Goal: Information Seeking & Learning: Check status

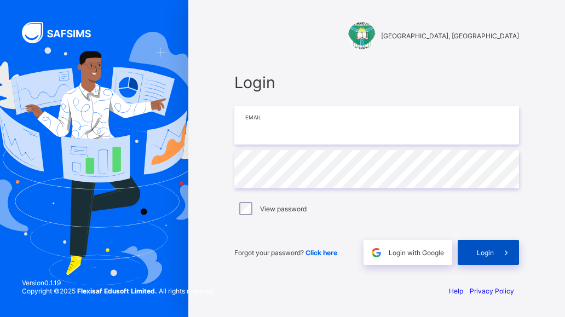
type input "**********"
click at [493, 256] on span "Login" at bounding box center [485, 252] width 17 height 8
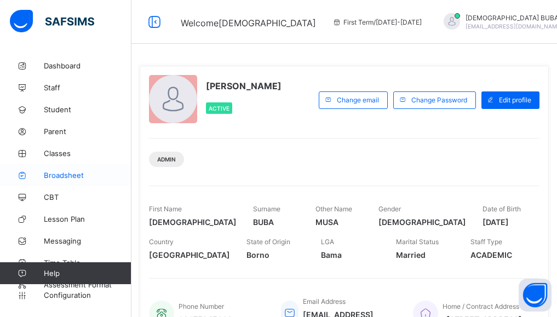
click at [67, 176] on span "Broadsheet" at bounding box center [88, 175] width 88 height 9
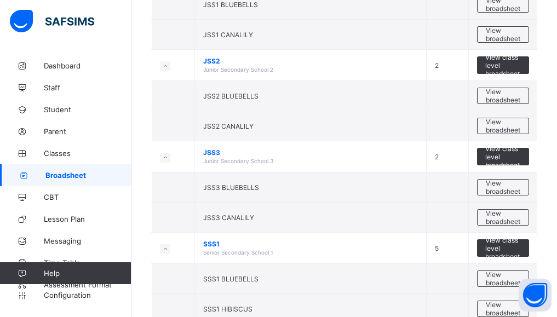
scroll to position [181, 0]
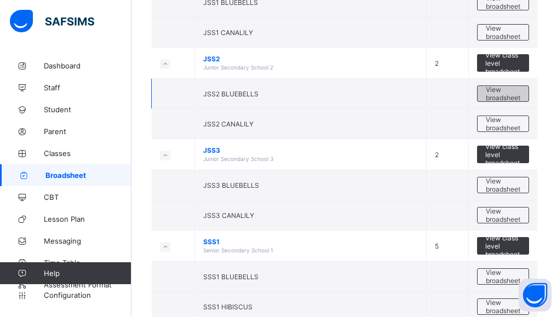
click at [514, 95] on span "View broadsheet" at bounding box center [502, 93] width 34 height 16
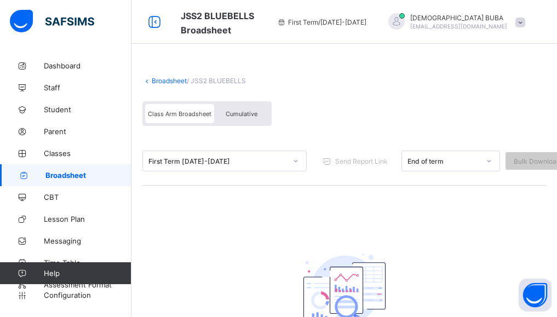
click at [489, 162] on icon at bounding box center [489, 161] width 4 height 2
click at [294, 163] on icon at bounding box center [295, 160] width 7 height 11
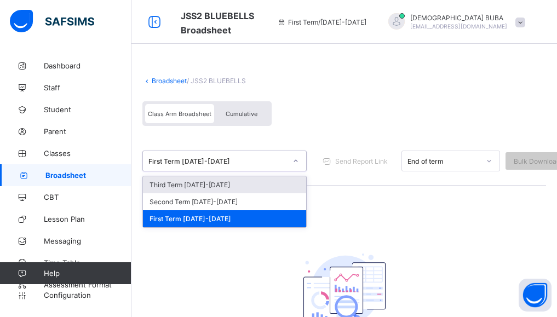
click at [203, 184] on div "Third Term 2025-2026" at bounding box center [224, 184] width 163 height 17
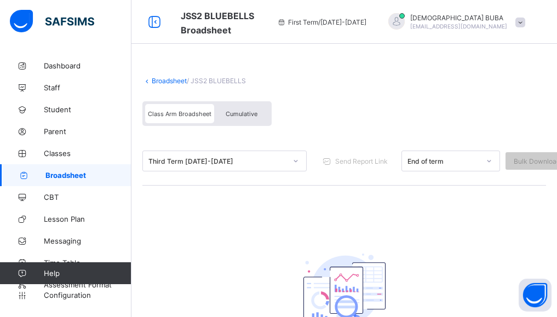
click at [296, 158] on icon at bounding box center [295, 160] width 7 height 11
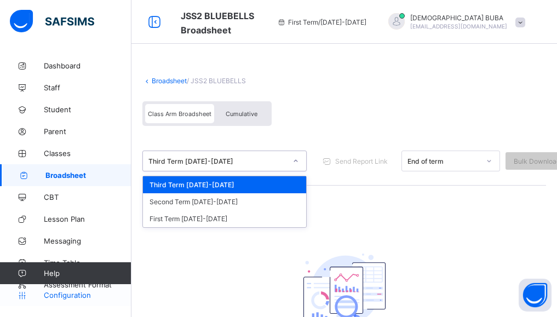
click at [70, 294] on span "Configuration" at bounding box center [87, 295] width 87 height 9
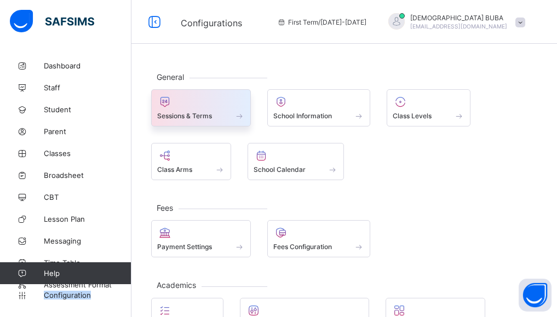
click at [216, 111] on div "Sessions & Terms" at bounding box center [201, 115] width 88 height 9
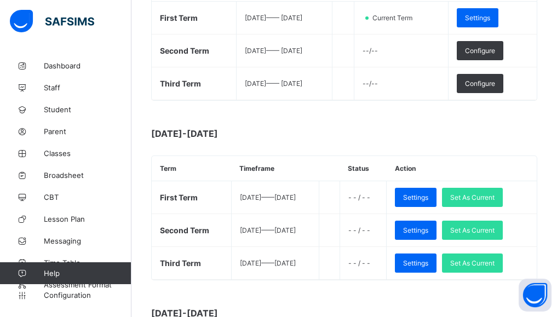
scroll to position [241, 0]
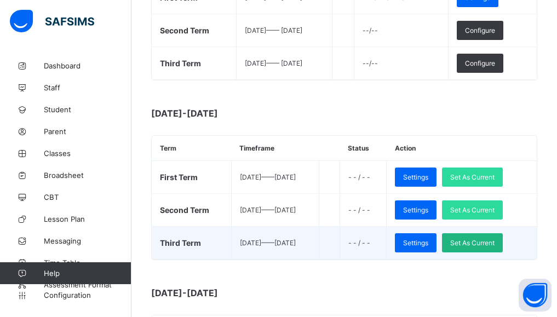
click at [494, 242] on span "Set As Current" at bounding box center [472, 243] width 44 height 8
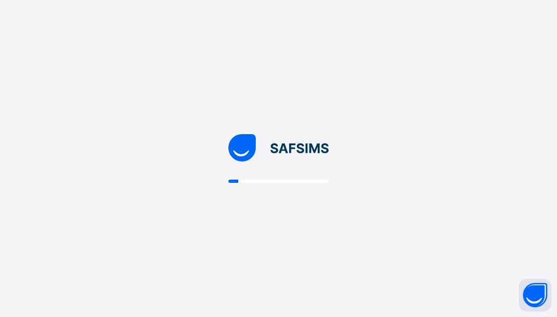
scroll to position [0, 0]
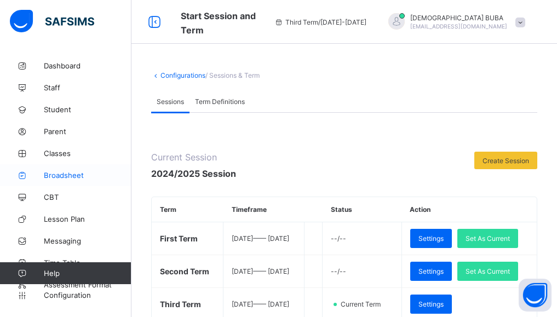
click at [73, 178] on span "Broadsheet" at bounding box center [88, 175] width 88 height 9
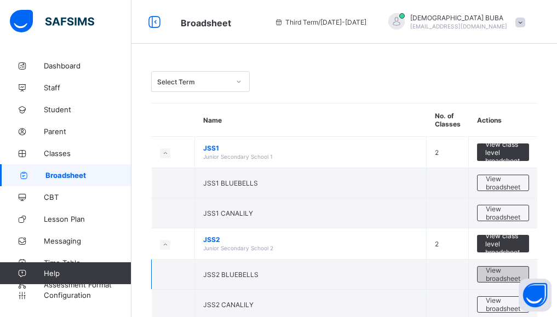
click at [500, 277] on span "View broadsheet" at bounding box center [502, 274] width 34 height 16
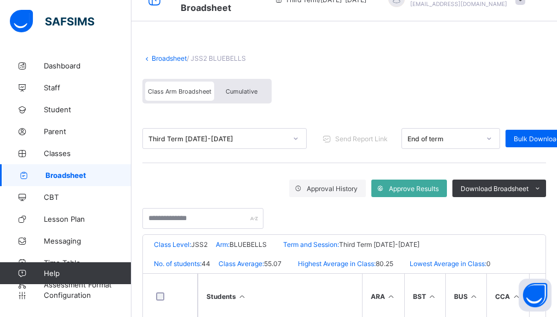
scroll to position [44, 0]
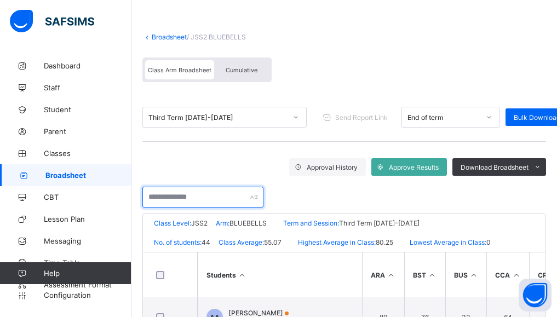
click at [176, 196] on input "text" at bounding box center [202, 197] width 121 height 21
type input "*"
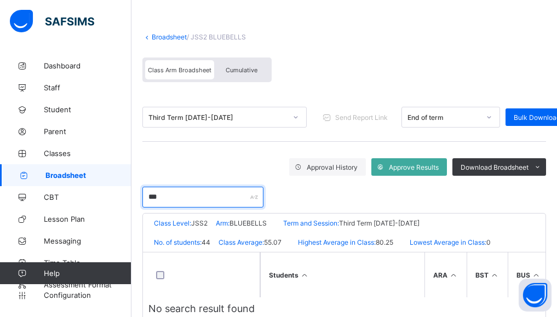
click at [188, 198] on input "***" at bounding box center [202, 197] width 121 height 21
type input "*"
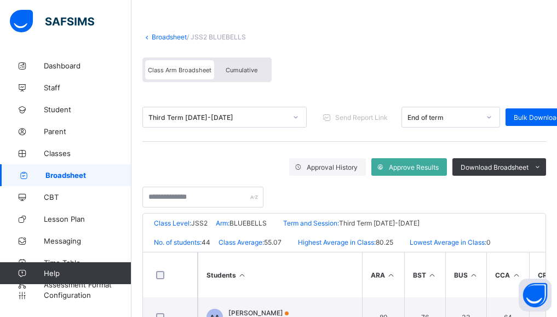
click at [138, 265] on div "Broadsheet / JSS2 BLUEBELLS Class Arm Broadsheet Cumulative Third Term 2024-202…" at bounding box center [343, 279] width 425 height 537
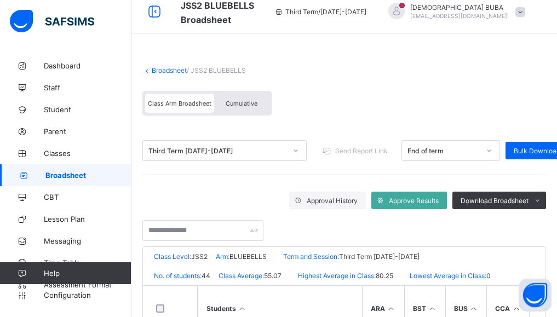
scroll to position [0, 0]
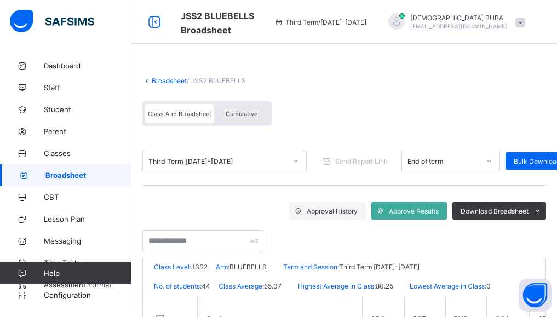
click at [176, 80] on link "Broadsheet" at bounding box center [169, 81] width 35 height 8
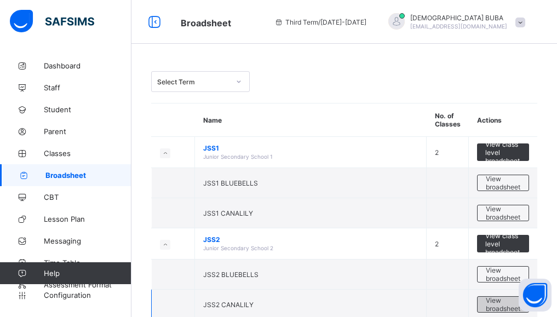
click at [512, 304] on span "View broadsheet" at bounding box center [502, 304] width 34 height 16
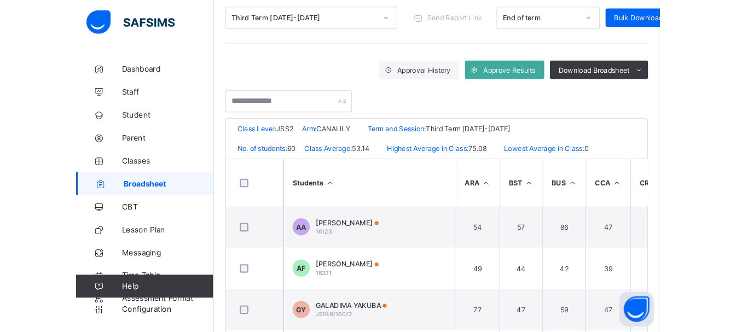
scroll to position [143, 0]
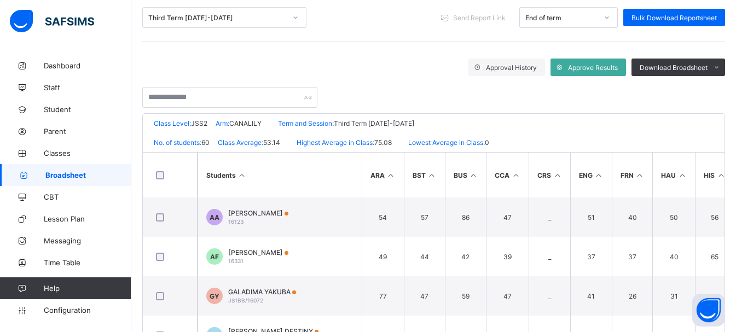
click at [137, 221] on div "Broadsheet / JSS2 CANALILY Class Arm Broadsheet Cumulative Third Term 2024-2025…" at bounding box center [433, 179] width 605 height 537
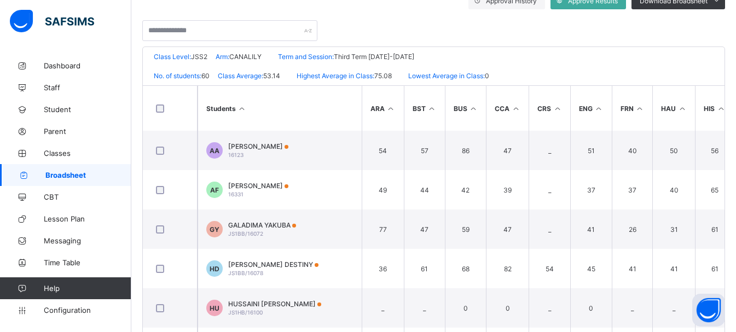
scroll to position [259, 0]
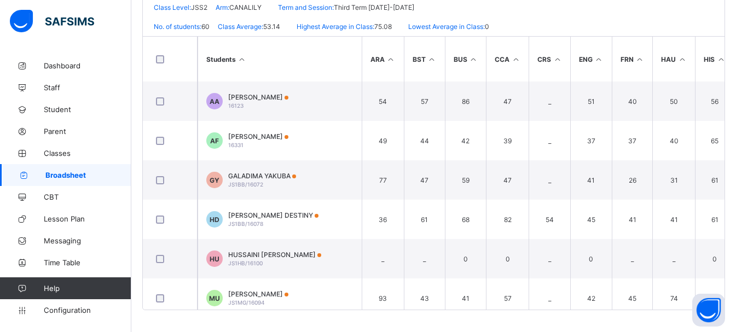
click at [559, 58] on icon at bounding box center [557, 59] width 9 height 8
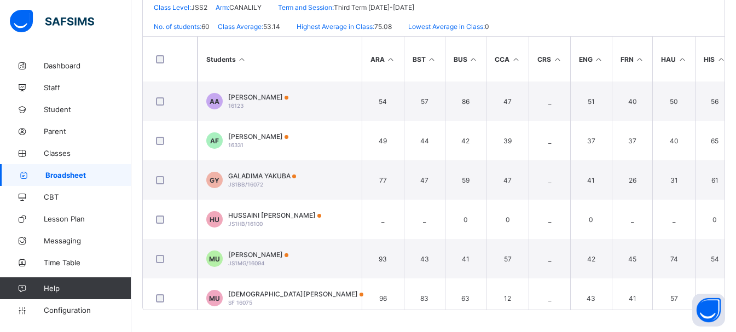
click at [559, 58] on icon at bounding box center [557, 59] width 9 height 8
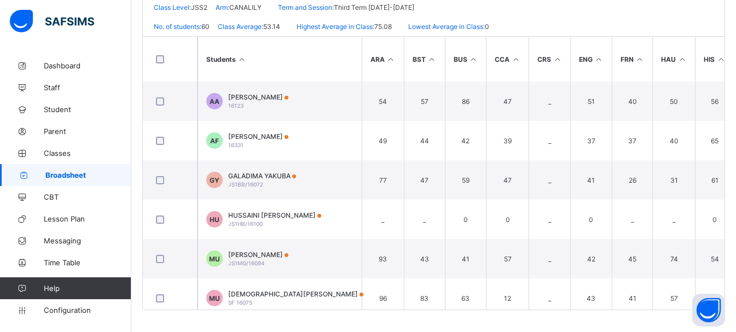
click at [559, 58] on icon at bounding box center [557, 59] width 9 height 8
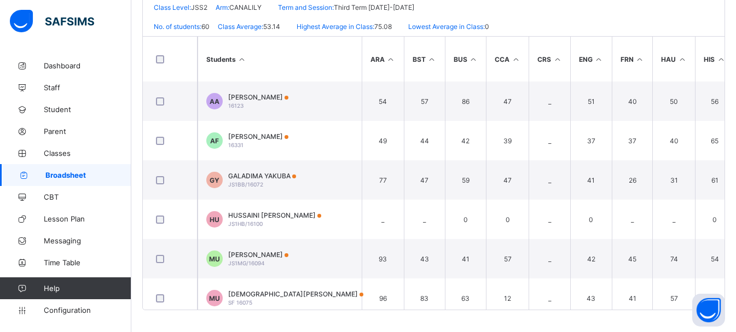
click at [559, 58] on icon at bounding box center [557, 59] width 9 height 8
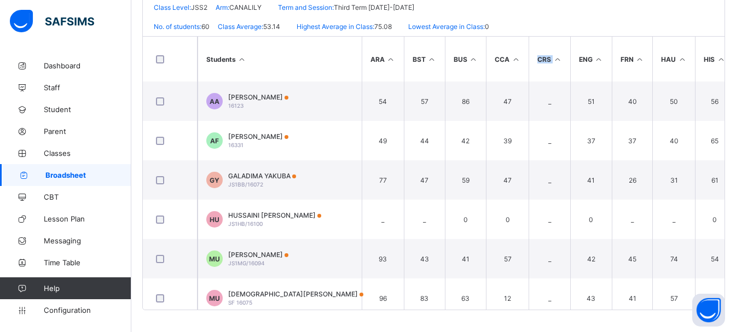
click at [559, 58] on icon at bounding box center [557, 59] width 9 height 8
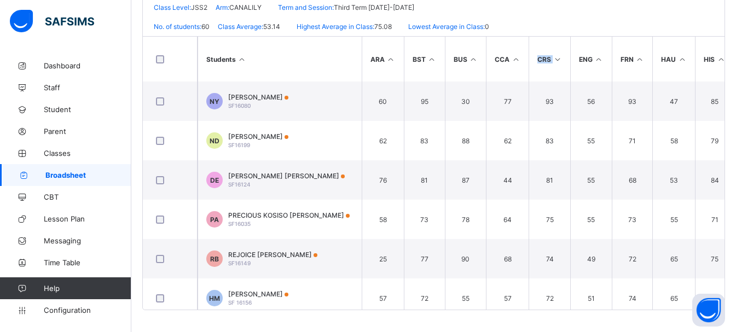
click at [559, 58] on icon at bounding box center [557, 59] width 9 height 8
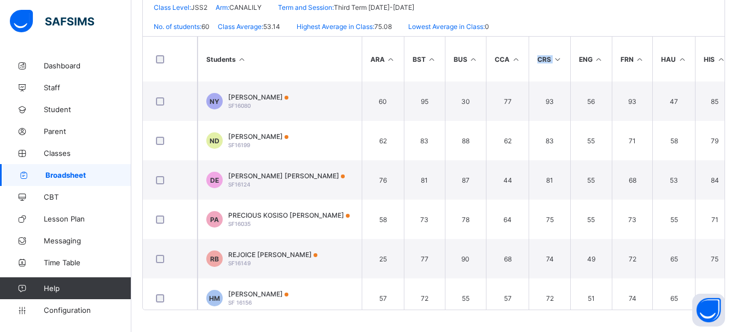
click at [559, 58] on icon at bounding box center [557, 59] width 9 height 8
click at [139, 184] on div "Broadsheet / JSS2 CANALILY Class Arm Broadsheet Cumulative Third Term 2024-2025…" at bounding box center [433, 63] width 605 height 537
click at [138, 253] on div "Broadsheet / JSS2 CANALILY Class Arm Broadsheet Cumulative Third Term 2024-2025…" at bounding box center [433, 63] width 605 height 537
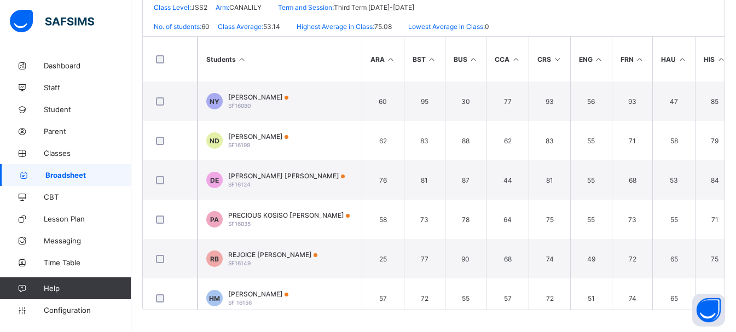
click at [564, 58] on icon at bounding box center [720, 59] width 9 height 8
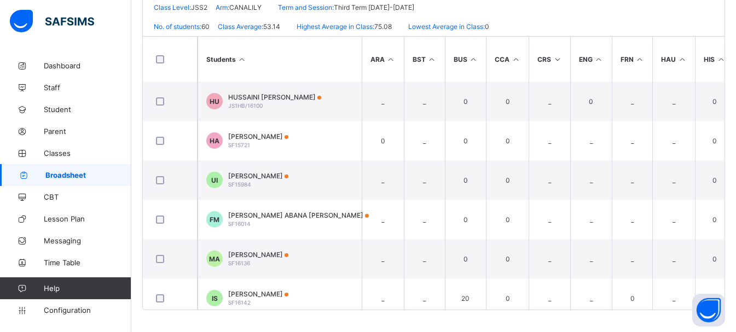
click at [564, 59] on icon at bounding box center [720, 59] width 9 height 8
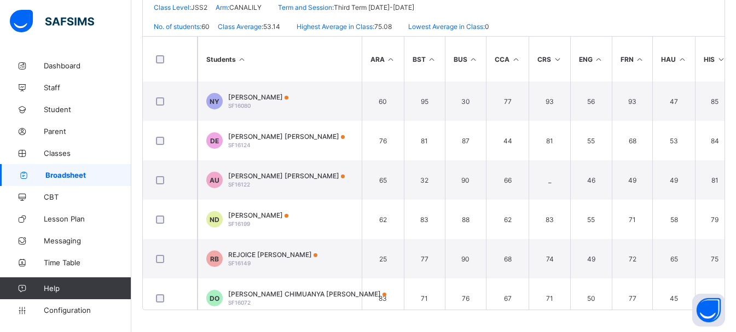
click at [564, 60] on icon at bounding box center [720, 59] width 9 height 8
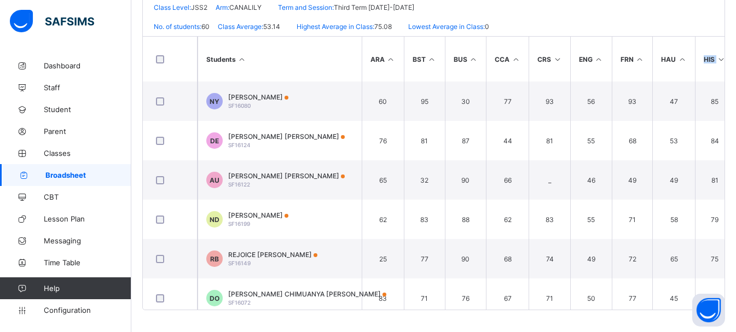
click at [564, 60] on icon at bounding box center [720, 59] width 9 height 8
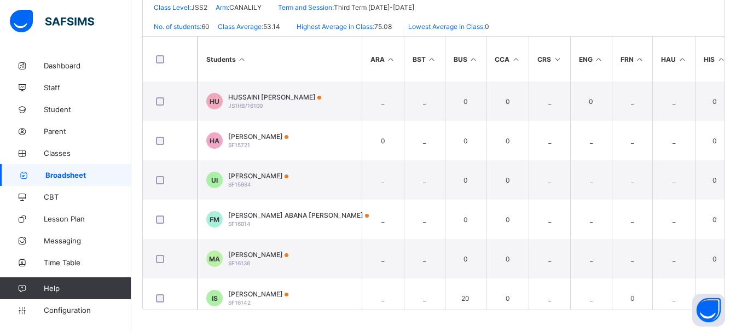
click at [564, 60] on icon at bounding box center [720, 59] width 9 height 8
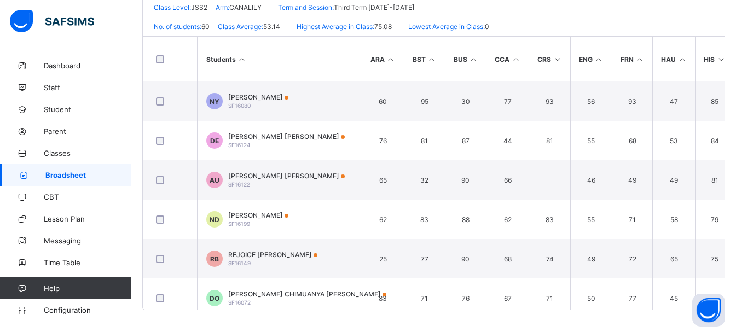
click at [564, 60] on icon at bounding box center [720, 59] width 9 height 8
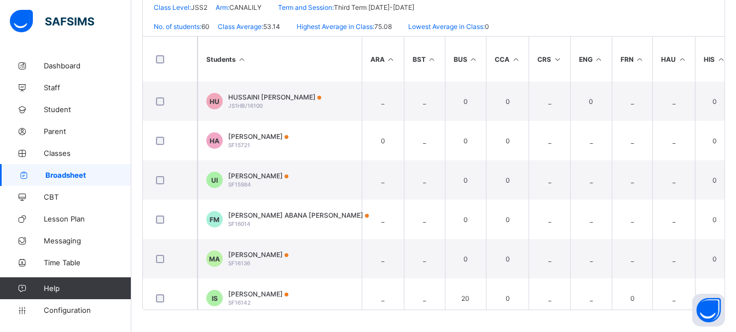
click at [564, 60] on icon at bounding box center [720, 59] width 9 height 8
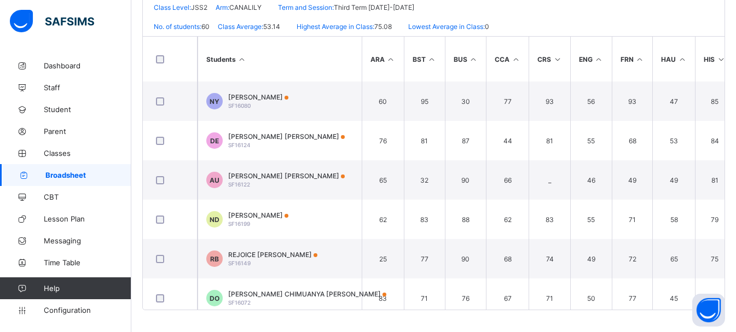
click at [564, 60] on icon at bounding box center [720, 59] width 9 height 8
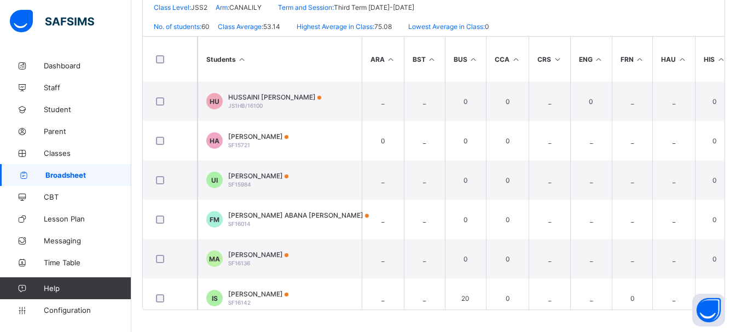
click at [564, 60] on icon at bounding box center [720, 59] width 9 height 8
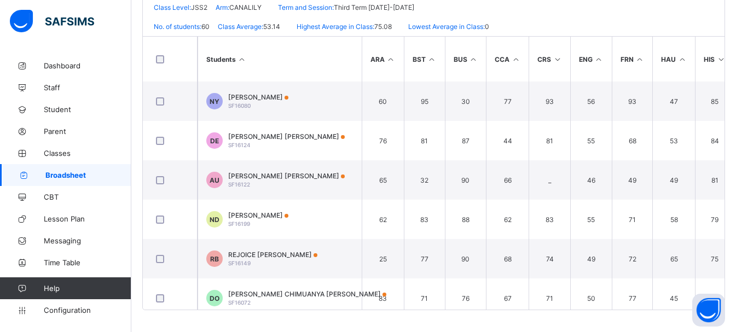
click at [564, 60] on icon at bounding box center [720, 59] width 9 height 8
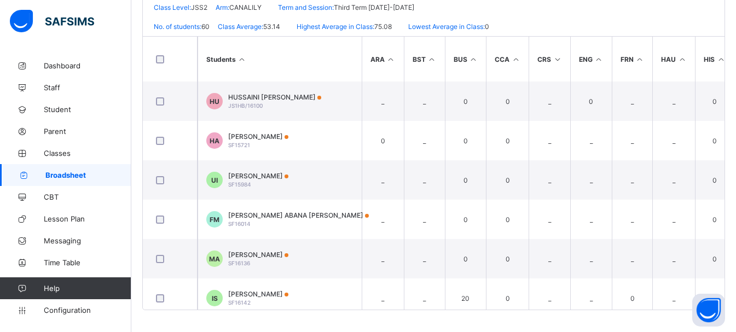
click at [137, 26] on div "Broadsheet / JSS2 CANALILY Class Arm Broadsheet Cumulative Third Term 2024-2025…" at bounding box center [433, 63] width 605 height 537
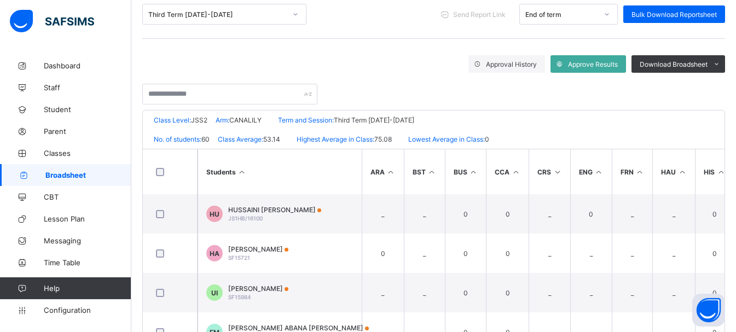
scroll to position [153, 0]
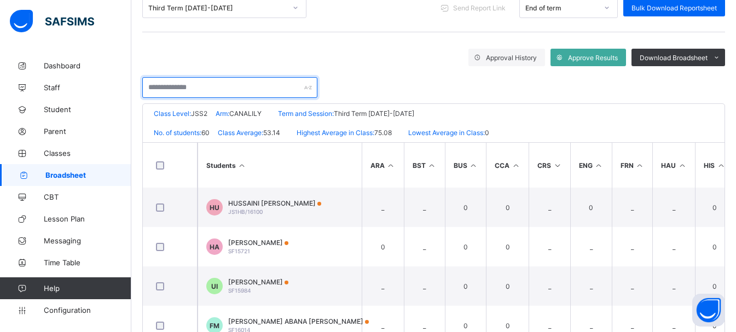
click at [182, 89] on input "text" at bounding box center [229, 87] width 175 height 21
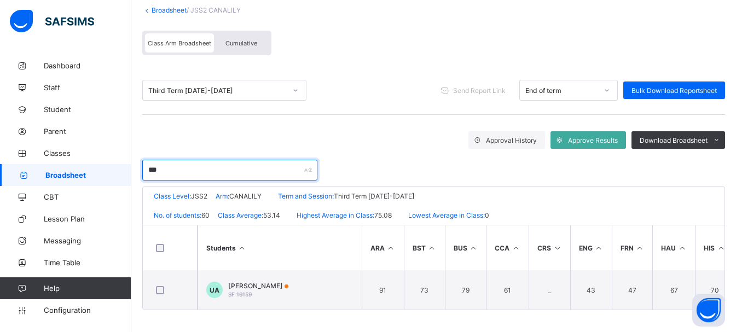
scroll to position [75, 0]
type input "******"
click at [136, 288] on div "Broadsheet / JSS2 CANALILY Class Arm Broadsheet Cumulative Third Term 2024-2025…" at bounding box center [433, 158] width 605 height 348
click at [564, 85] on icon at bounding box center [607, 90] width 7 height 11
click at [564, 89] on icon at bounding box center [607, 90] width 4 height 2
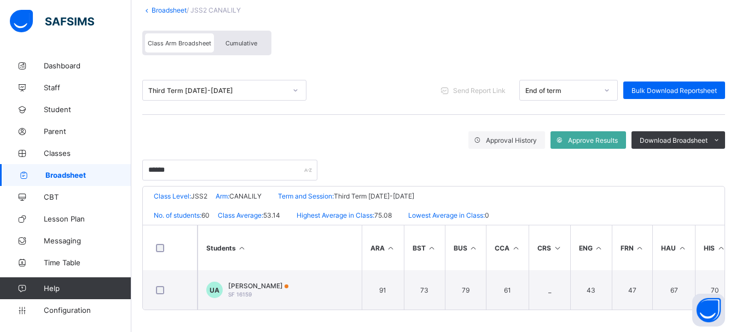
click at [292, 133] on div "Approval History Approve Results Download Broadsheet PDF Excel sheet" at bounding box center [433, 140] width 583 height 18
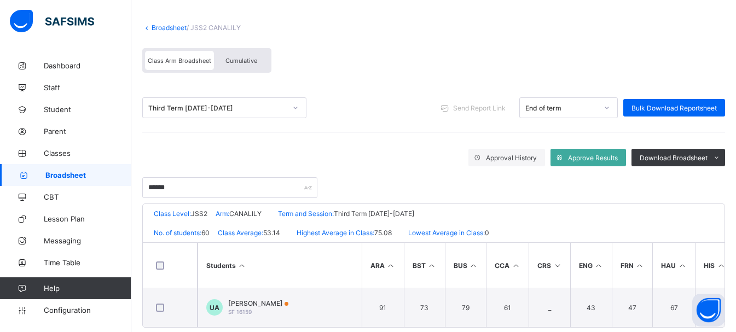
scroll to position [0, 0]
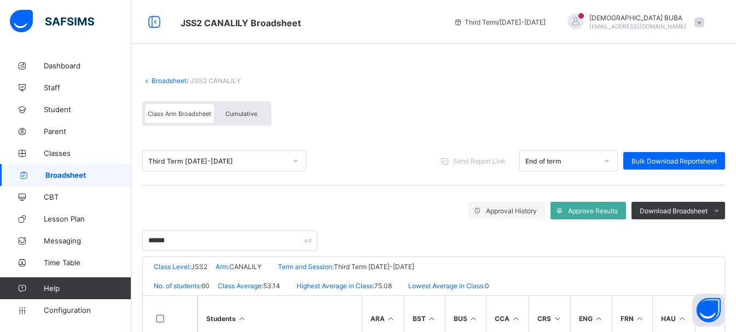
click at [171, 80] on link "Broadsheet" at bounding box center [169, 81] width 35 height 8
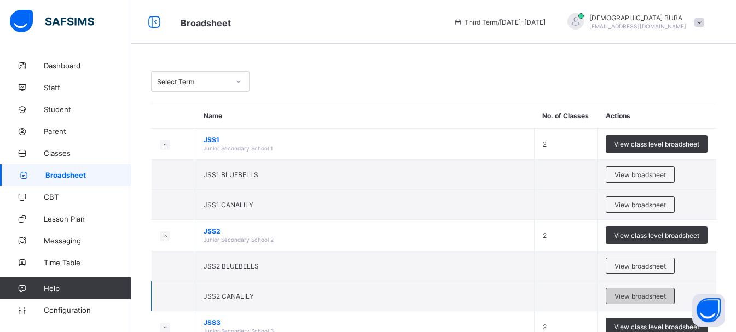
click at [564, 298] on span "View broadsheet" at bounding box center [640, 296] width 51 height 8
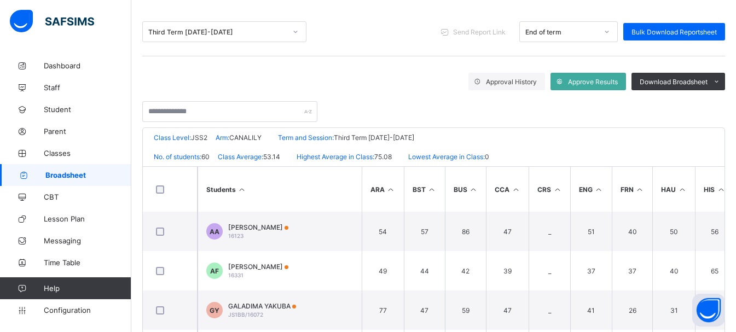
scroll to position [131, 0]
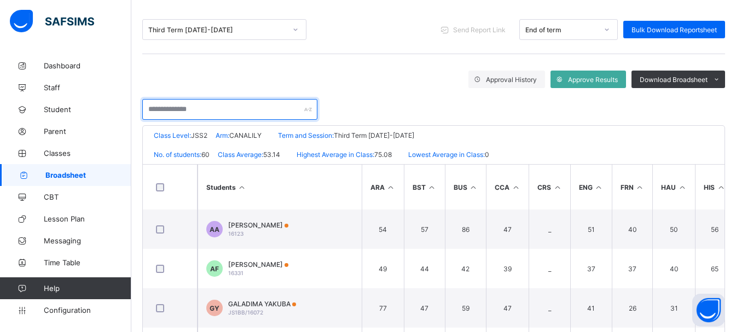
click at [184, 109] on input "text" at bounding box center [229, 109] width 175 height 21
type input "******"
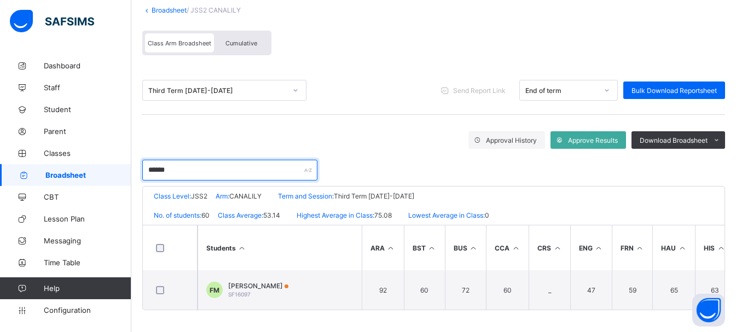
scroll to position [75, 0]
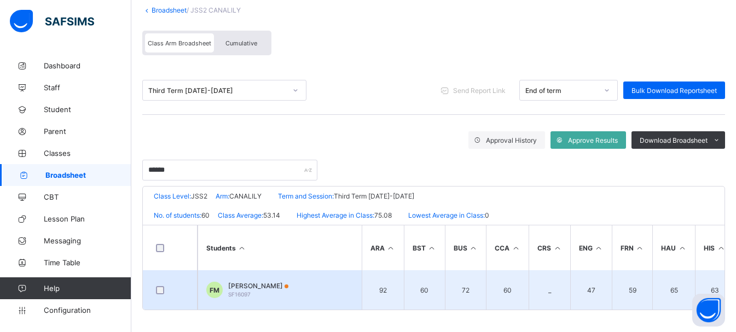
click at [275, 282] on span "FATIMA KANENE MALA" at bounding box center [258, 286] width 60 height 8
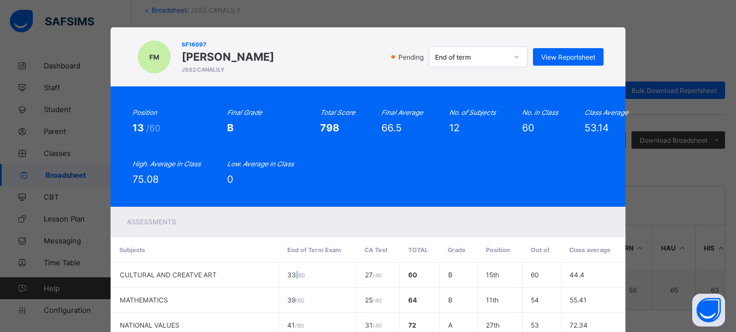
click at [515, 59] on icon at bounding box center [516, 56] width 7 height 11
click at [550, 186] on div "Position 13 /60 Final Grade B Total Score 798 Final Average 66.5 No. of Subject…" at bounding box center [368, 146] width 515 height 120
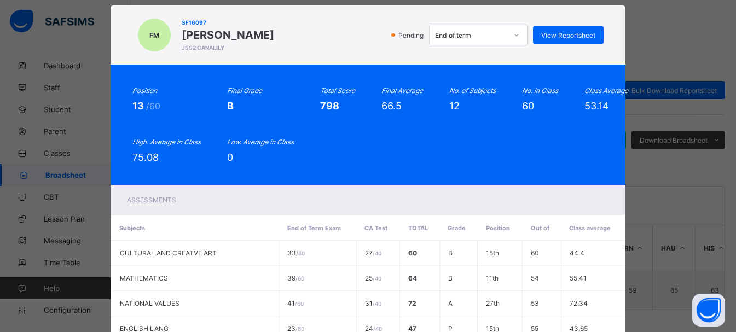
scroll to position [66, 0]
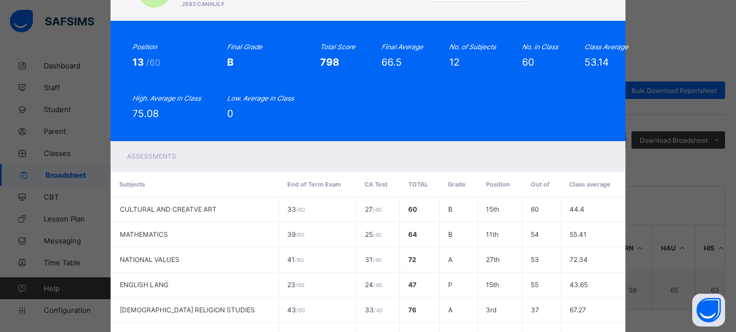
click at [548, 151] on div "Assessments" at bounding box center [368, 156] width 515 height 30
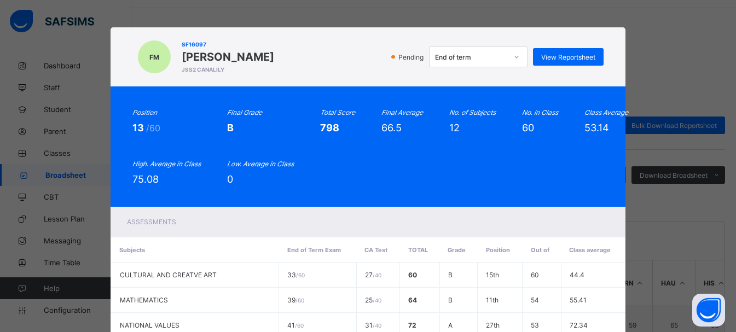
scroll to position [0, 0]
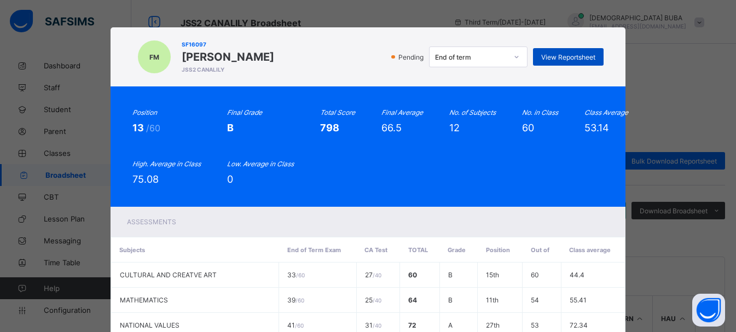
click at [557, 58] on span "View Reportsheet" at bounding box center [568, 57] width 54 height 8
drag, startPoint x: 471, startPoint y: 37, endPoint x: 455, endPoint y: 85, distance: 50.7
click at [455, 85] on div "FM SF16097 FATIMA KANENE MALA JSS2 CANALILY Pending End of term View Reportsheet" at bounding box center [368, 56] width 515 height 59
click at [564, 165] on div "Position 13 /60 Final Grade B Total Score 798 Final Average 66.5 No. of Subject…" at bounding box center [368, 146] width 515 height 120
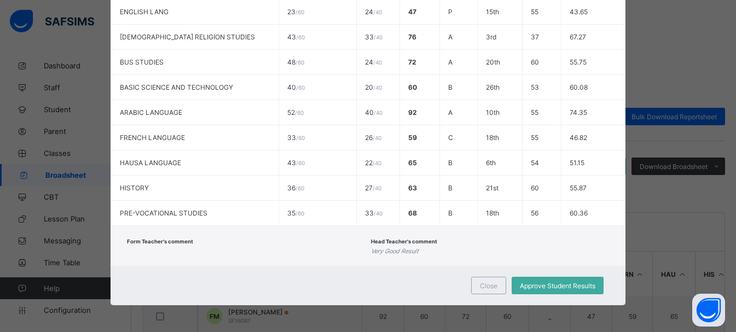
scroll to position [339, 0]
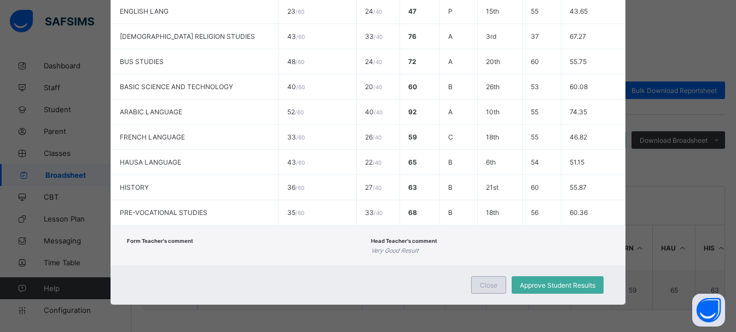
click at [486, 285] on span "Close" at bounding box center [489, 285] width 18 height 8
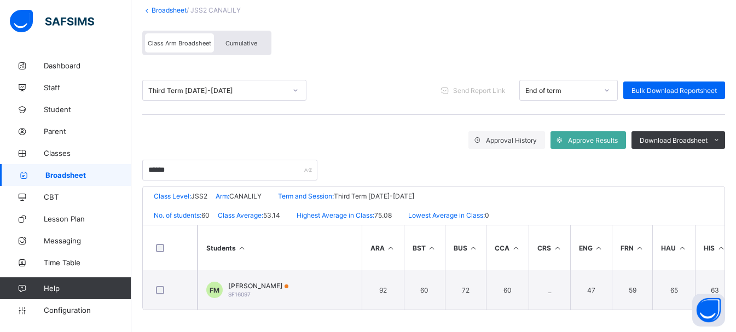
click at [242, 42] on span "Cumulative" at bounding box center [241, 43] width 32 height 8
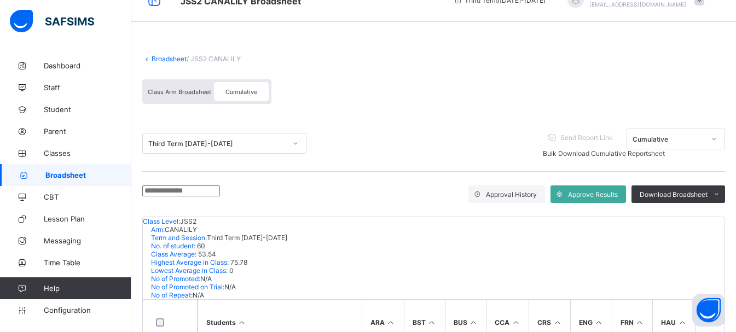
scroll to position [44, 0]
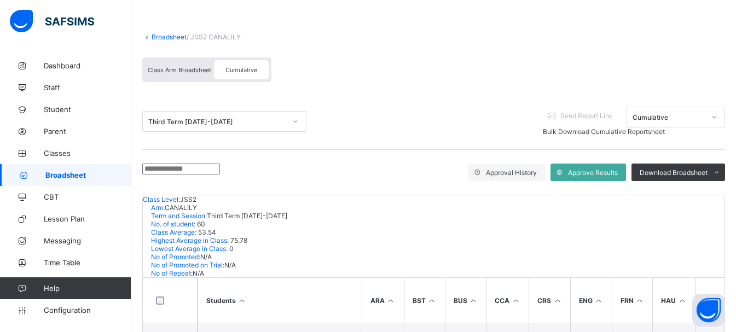
click at [181, 172] on input "text" at bounding box center [181, 169] width 78 height 11
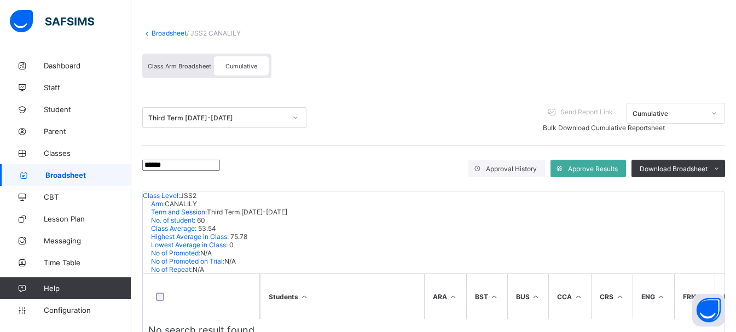
scroll to position [49, 0]
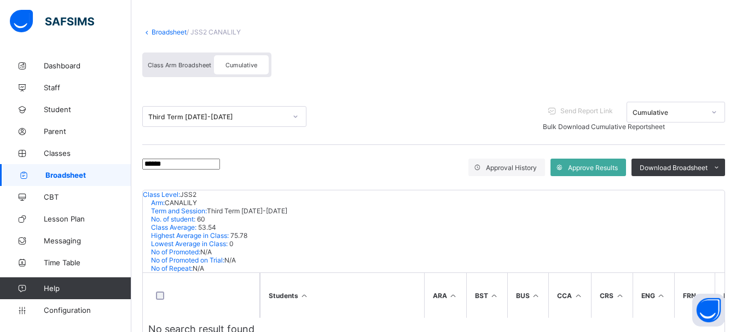
click at [190, 166] on input "******" at bounding box center [181, 164] width 78 height 11
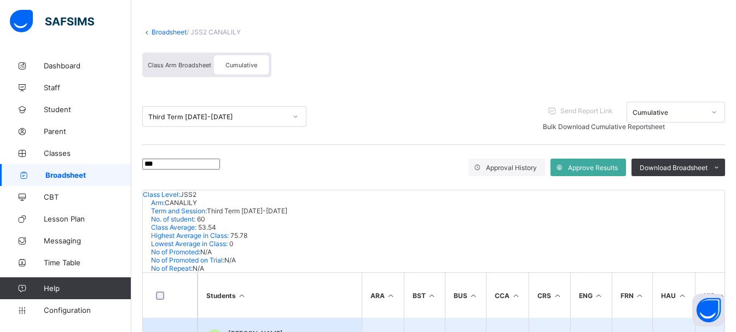
click at [282, 316] on span "FATIMA KANENE MALA" at bounding box center [255, 333] width 55 height 8
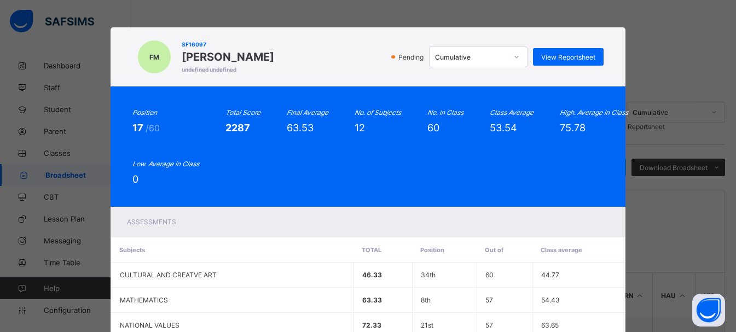
click at [564, 179] on div "Position 17 /60 Total Score 2287 Final Average 63.53 No. of Subjects 12 No. in …" at bounding box center [368, 146] width 472 height 77
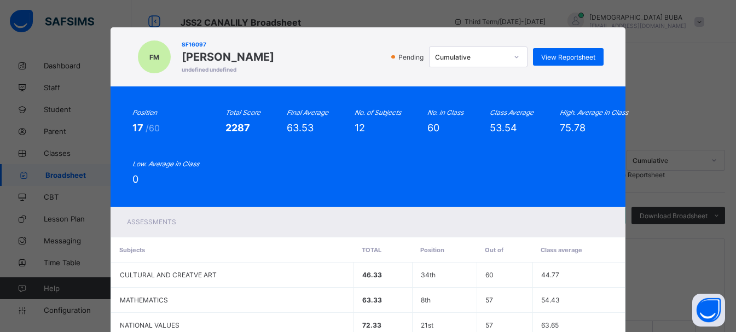
scroll to position [0, 0]
click at [556, 57] on span "View Reportsheet" at bounding box center [568, 57] width 54 height 8
click at [564, 235] on div "Assessments" at bounding box center [368, 222] width 515 height 30
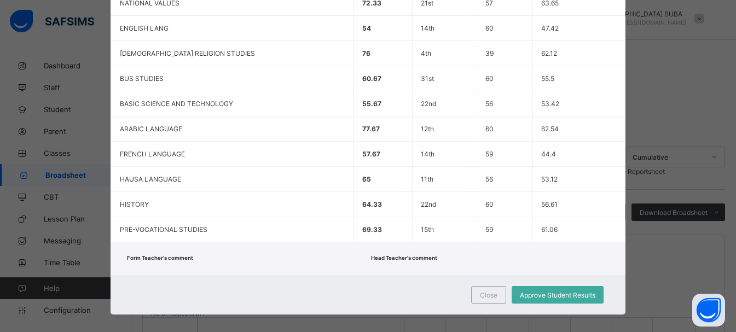
scroll to position [332, 0]
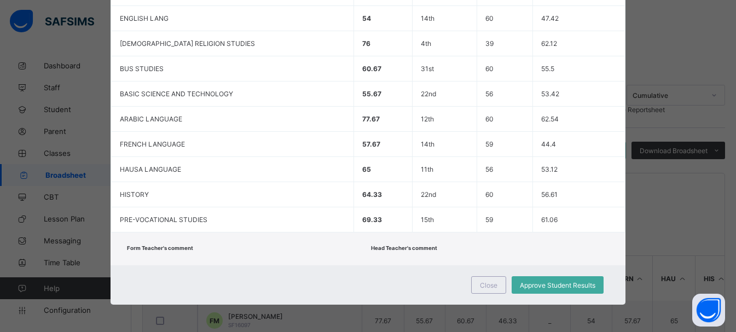
click at [323, 271] on div "Close Approve Student Results" at bounding box center [368, 284] width 515 height 39
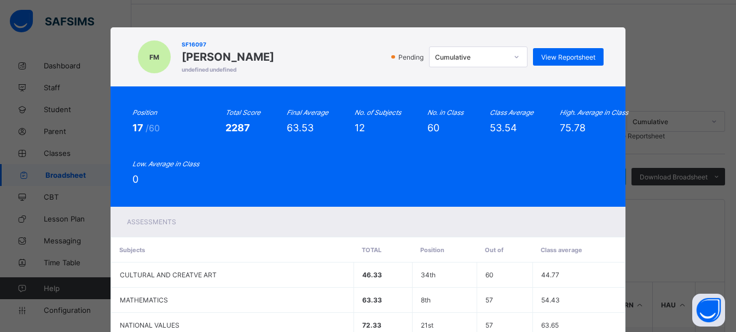
scroll to position [22, 0]
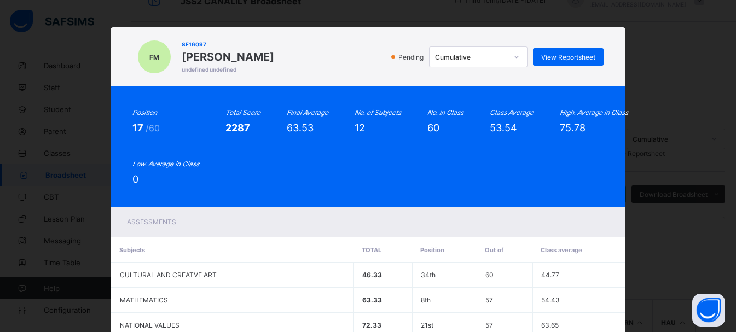
click at [341, 71] on div "FM SF16097 FATIMA KANENE MALA undefined undefined Pending Cumulative View Repor…" at bounding box center [368, 56] width 472 height 37
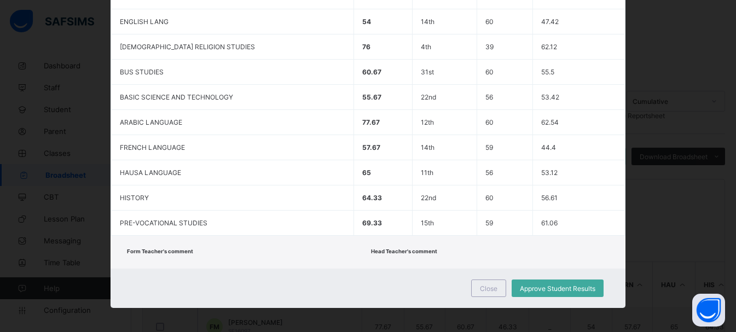
scroll to position [332, 0]
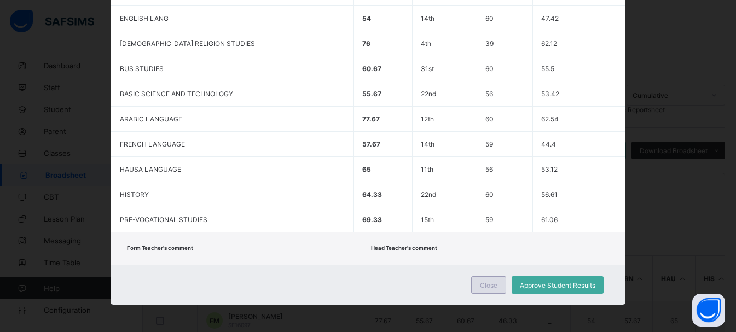
click at [487, 285] on span "Close" at bounding box center [489, 285] width 18 height 8
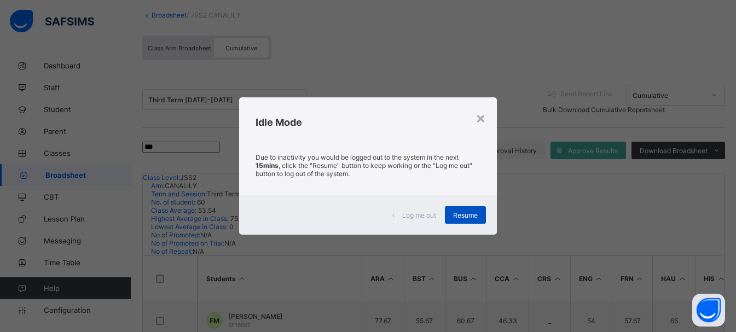
click at [474, 217] on span "Resume" at bounding box center [465, 215] width 25 height 8
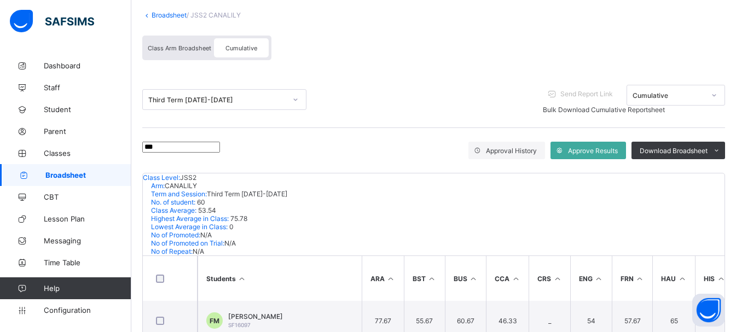
click at [179, 153] on input "***" at bounding box center [181, 147] width 78 height 11
type input "*"
click at [138, 271] on div "Broadsheet / JSS2 CANALILY Class Arm Broadsheet Cumulative Third Term 2024-2025…" at bounding box center [433, 270] width 605 height 563
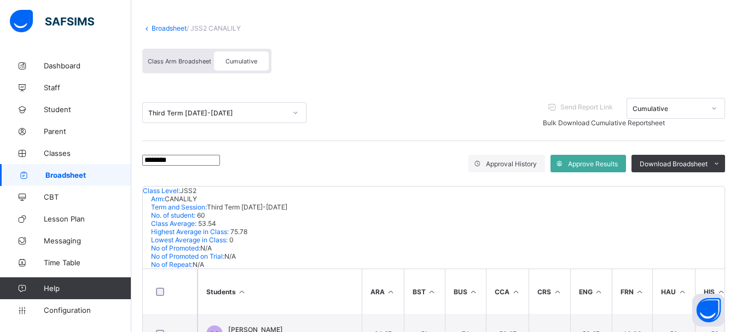
scroll to position [9, 0]
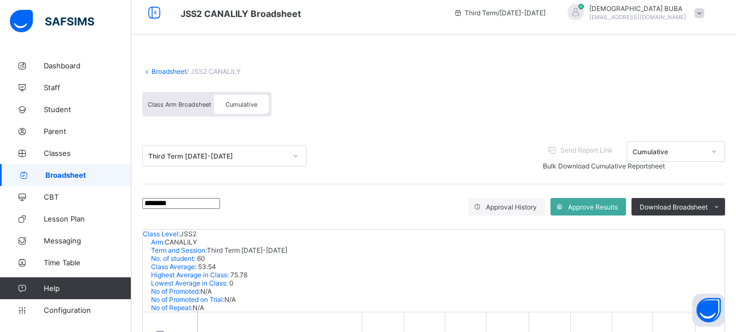
click at [203, 207] on input "********" at bounding box center [181, 203] width 78 height 11
type input "*"
click at [138, 285] on div "Broadsheet / JSS2 CANALILY Class Arm Broadsheet Cumulative Third Term 2024-2025…" at bounding box center [433, 223] width 605 height 357
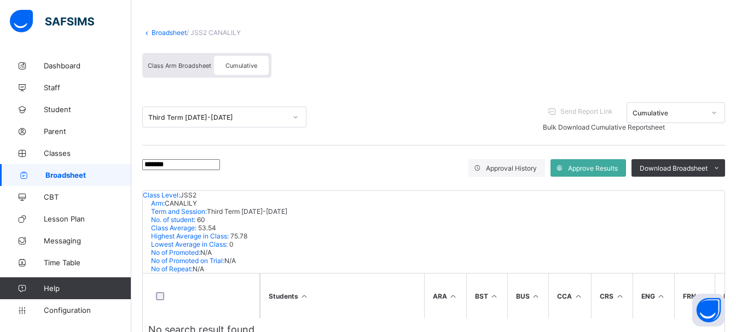
scroll to position [49, 0]
click at [185, 159] on input "*******" at bounding box center [181, 164] width 78 height 11
type input "*"
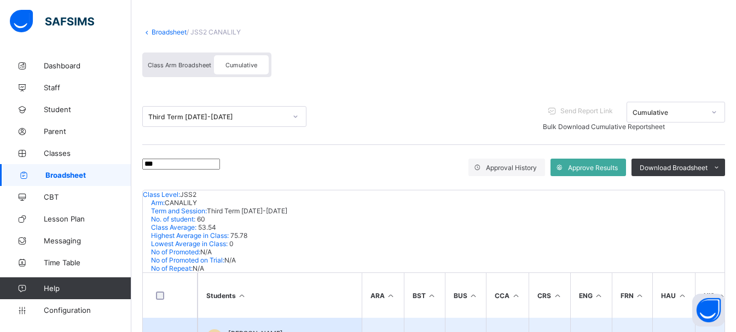
click at [257, 316] on span "ABDULLAHI GREMA HARUNA" at bounding box center [255, 333] width 55 height 8
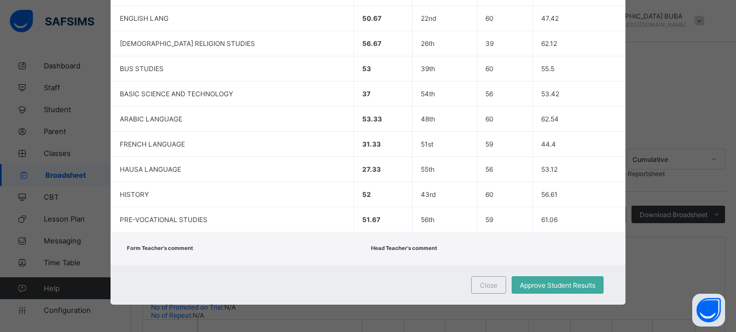
scroll to position [0, 0]
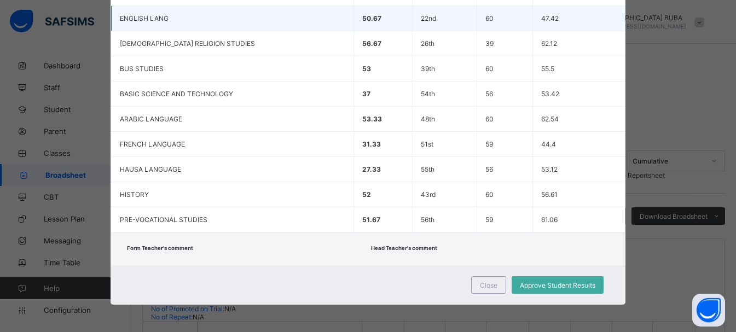
click at [564, 17] on td "47.42" at bounding box center [578, 18] width 92 height 25
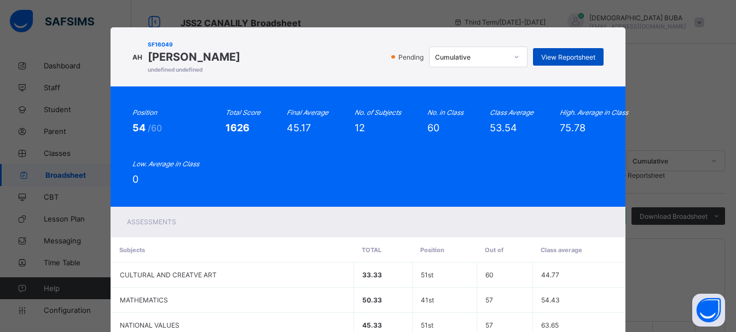
click at [554, 57] on span "View Reportsheet" at bounding box center [568, 57] width 54 height 8
click at [233, 223] on div "Assessments" at bounding box center [368, 222] width 515 height 30
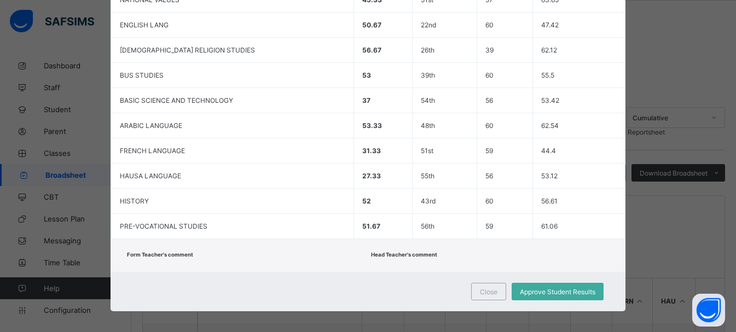
scroll to position [332, 0]
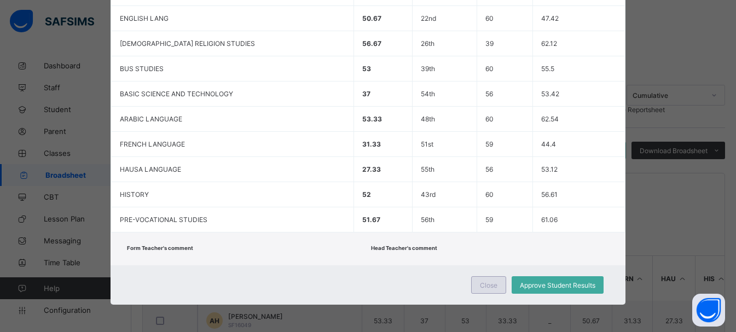
click at [484, 285] on span "Close" at bounding box center [489, 285] width 18 height 8
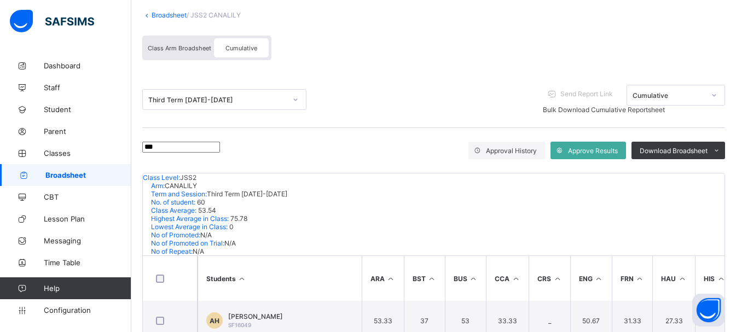
click at [204, 147] on input "***" at bounding box center [181, 147] width 78 height 11
type input "*"
click at [137, 282] on div "Broadsheet / JSS2 CANALILY Class Arm Broadsheet Cumulative Third Term 2024-2025…" at bounding box center [433, 176] width 605 height 374
click at [178, 150] on input "****" at bounding box center [181, 147] width 78 height 11
type input "*"
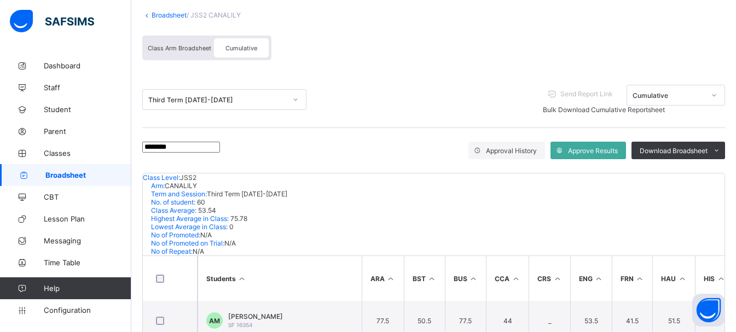
click at [137, 264] on div "Broadsheet / JSS2 CANALILY Class Arm Broadsheet Cumulative Third Term 2024-2025…" at bounding box center [433, 215] width 605 height 453
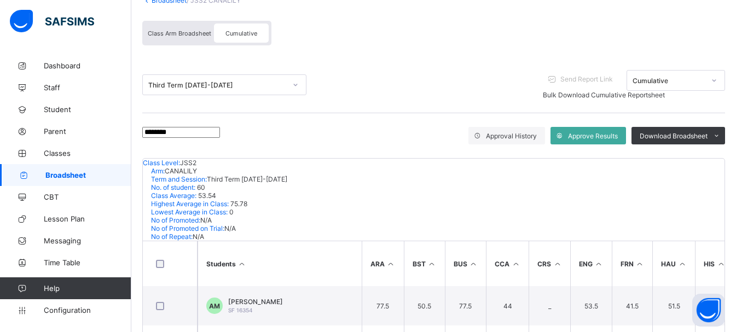
scroll to position [79, 0]
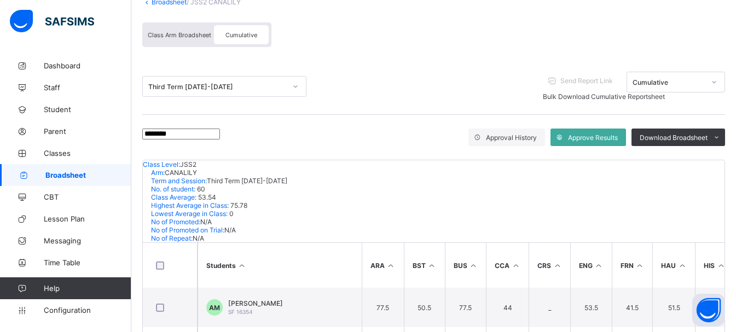
click at [191, 137] on input "********" at bounding box center [181, 134] width 78 height 11
type input "*"
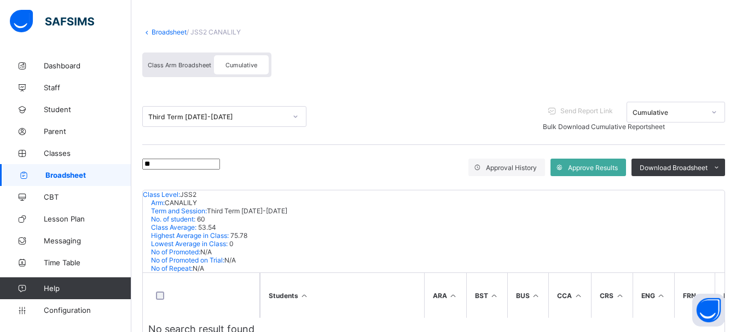
type input "*"
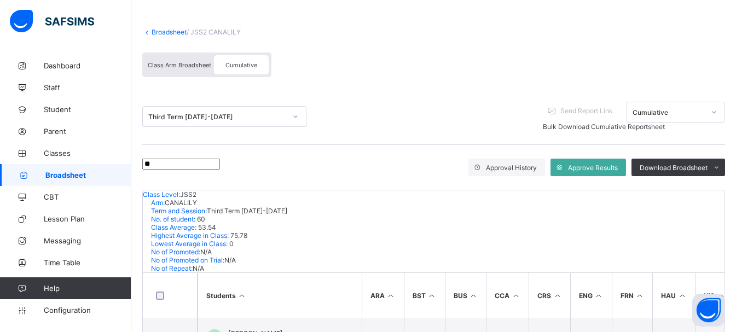
type input "*"
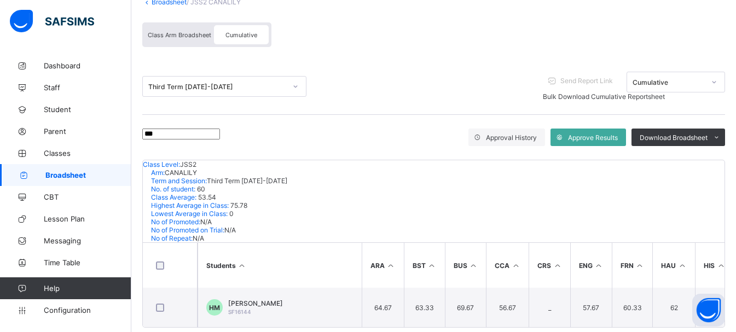
scroll to position [66, 0]
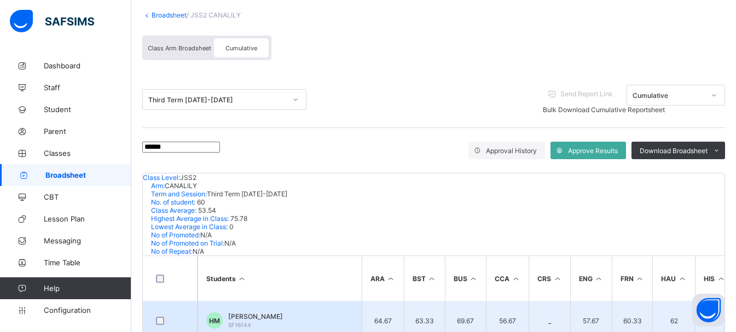
click at [280, 312] on span "HALIMA IBRAHIM MUHAMMAD" at bounding box center [255, 316] width 55 height 8
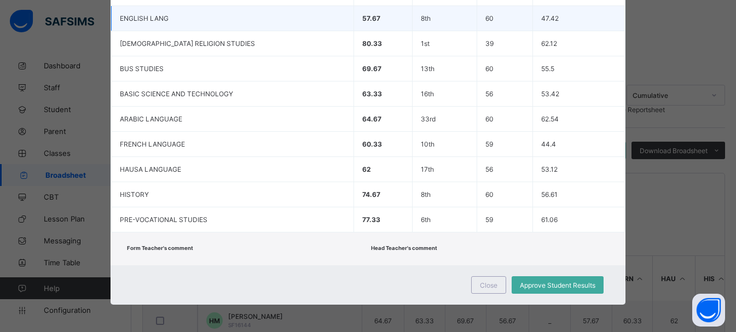
click at [564, 22] on td "47.42" at bounding box center [578, 18] width 92 height 25
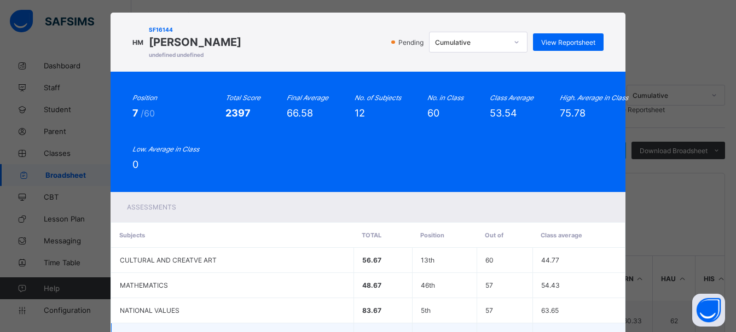
scroll to position [0, 0]
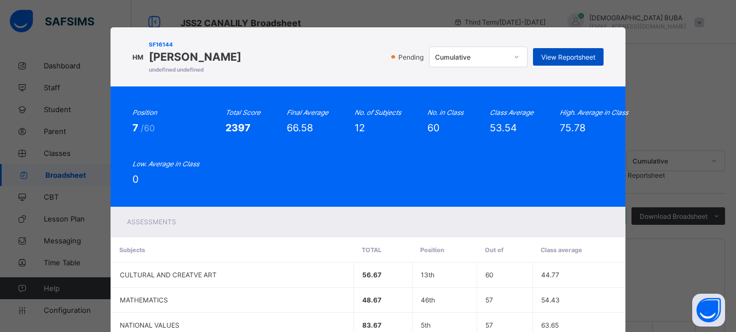
click at [558, 55] on span "View Reportsheet" at bounding box center [568, 57] width 54 height 8
click at [156, 95] on div "Position 7 /60 Total Score 2397 Final Average 66.58 No. of Subjects 12 No. in C…" at bounding box center [368, 146] width 515 height 120
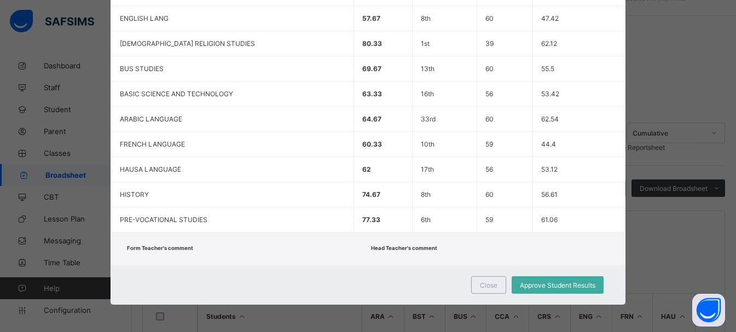
scroll to position [66, 0]
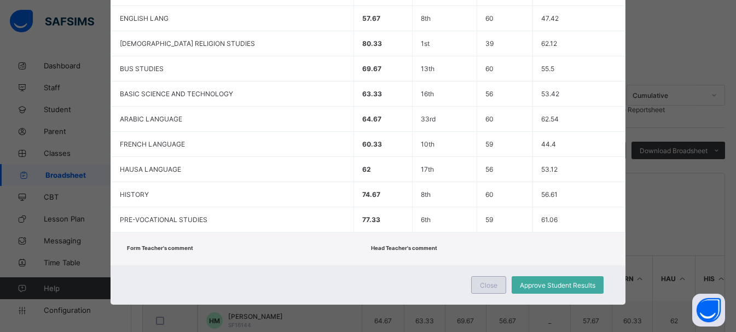
click at [490, 289] on span "Close" at bounding box center [489, 285] width 18 height 8
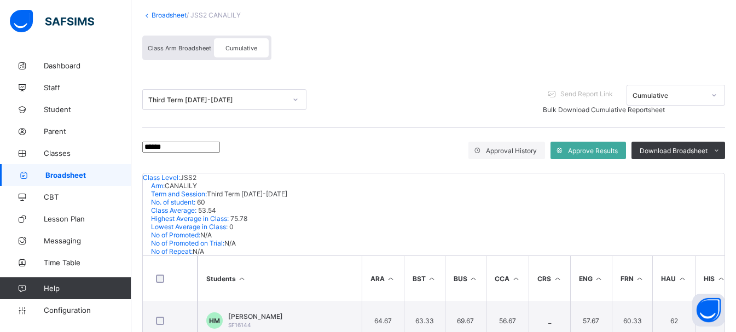
click at [188, 149] on input "******" at bounding box center [181, 147] width 78 height 11
type input "*"
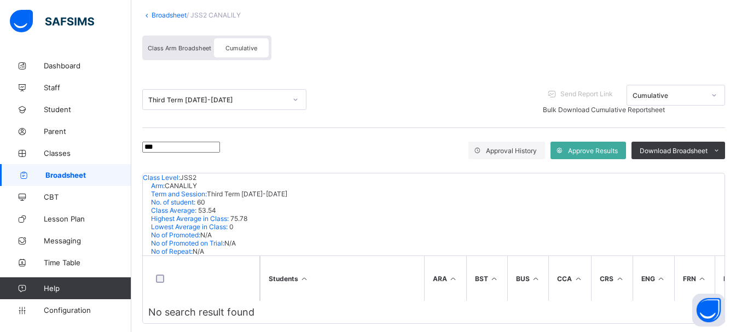
scroll to position [49, 0]
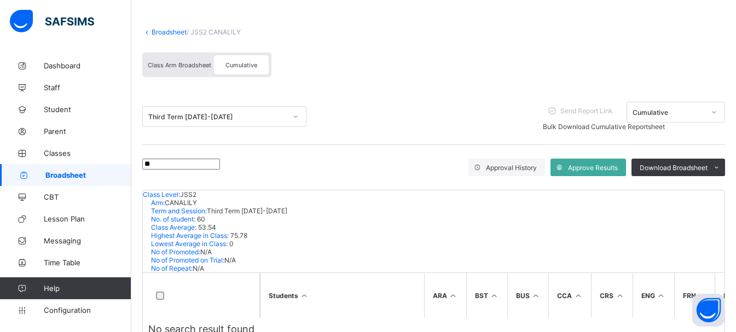
type input "*"
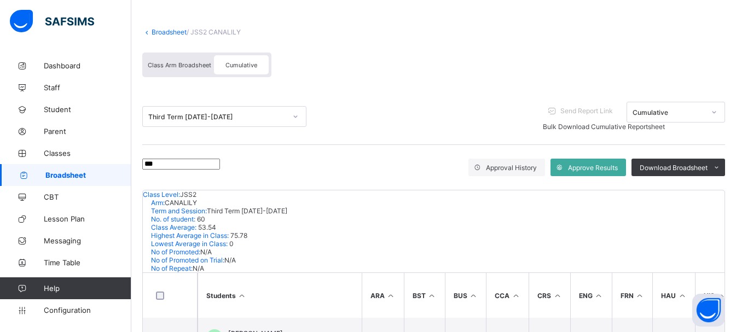
scroll to position [66, 0]
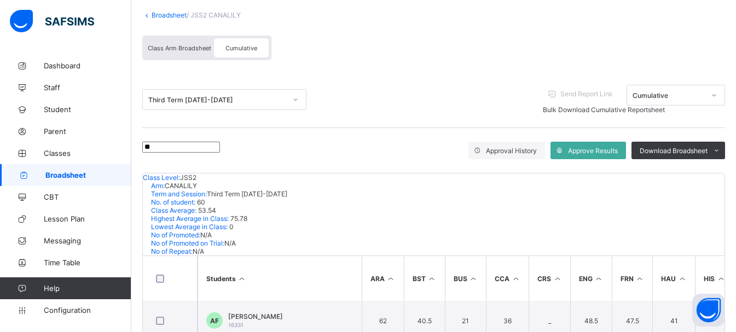
type input "*"
click at [137, 258] on div "Broadsheet / JSS2 CANALILY Class Arm Broadsheet Cumulative Third Term 2024-2025…" at bounding box center [433, 270] width 605 height 563
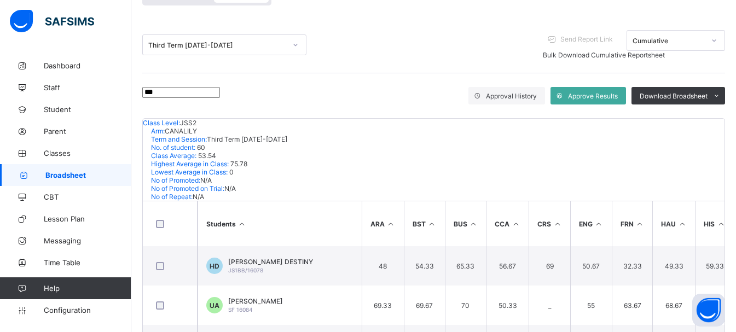
scroll to position [119, 0]
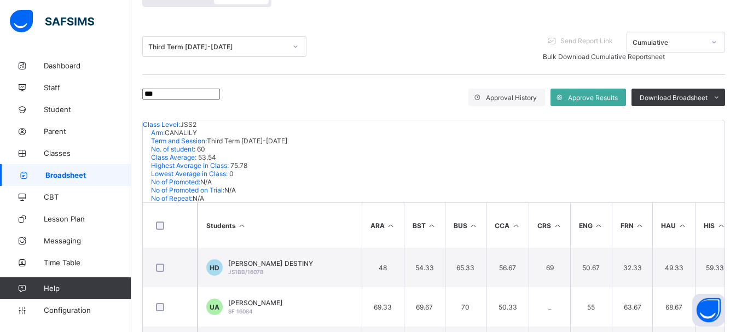
click at [172, 97] on input "***" at bounding box center [181, 94] width 78 height 11
type input "*"
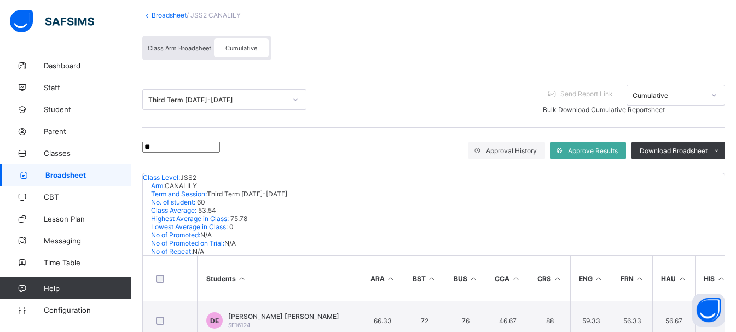
scroll to position [105, 0]
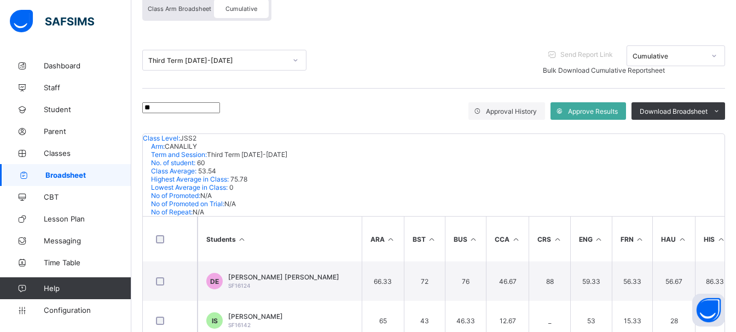
type input "*"
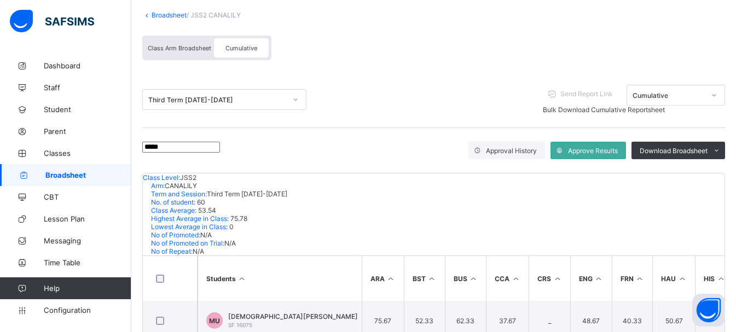
scroll to position [119, 0]
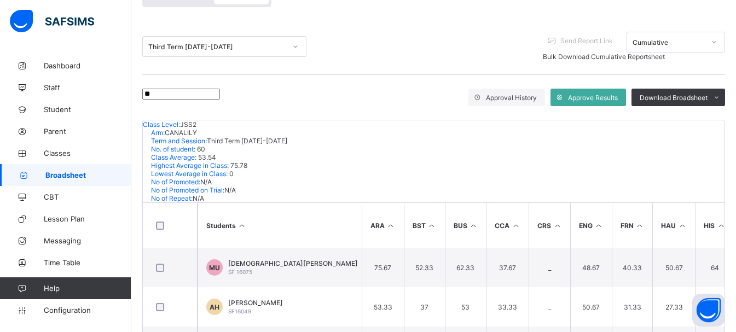
type input "*"
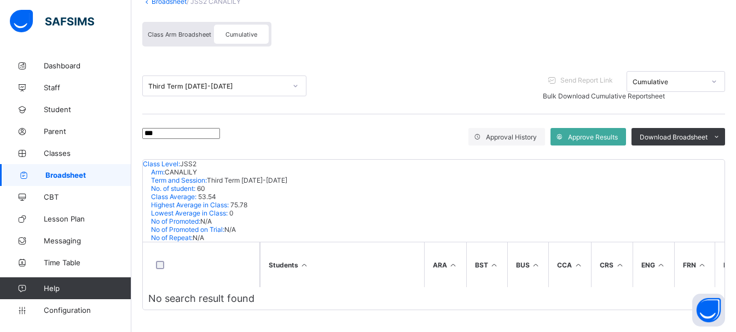
scroll to position [49, 0]
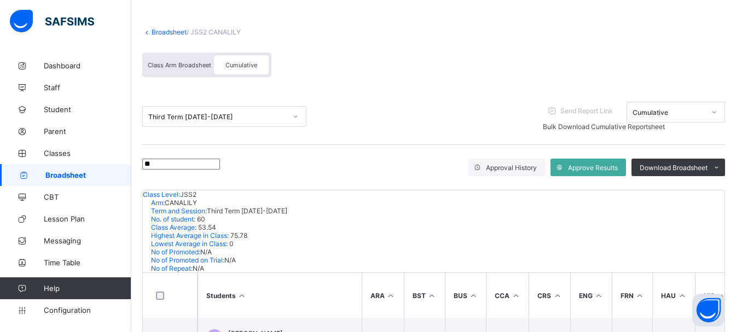
type input "*"
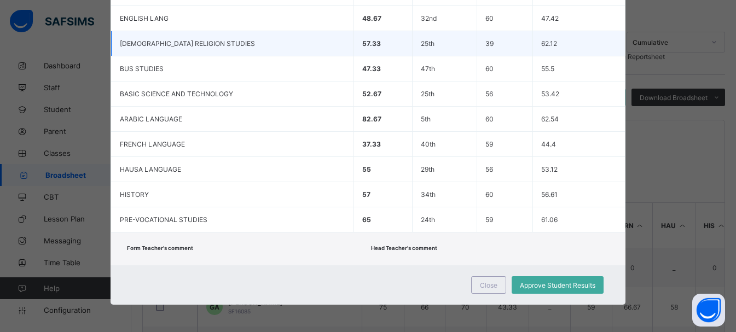
click at [564, 48] on td "62.12" at bounding box center [578, 43] width 92 height 25
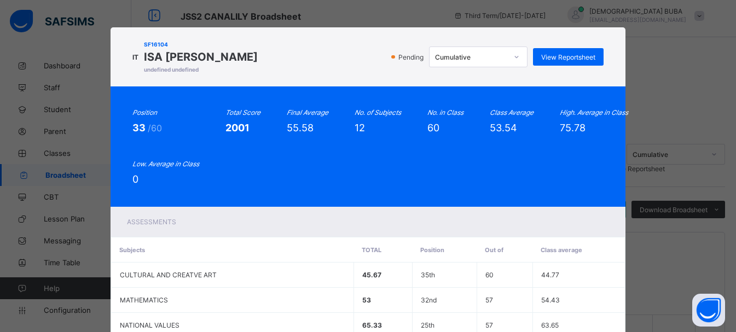
scroll to position [0, 0]
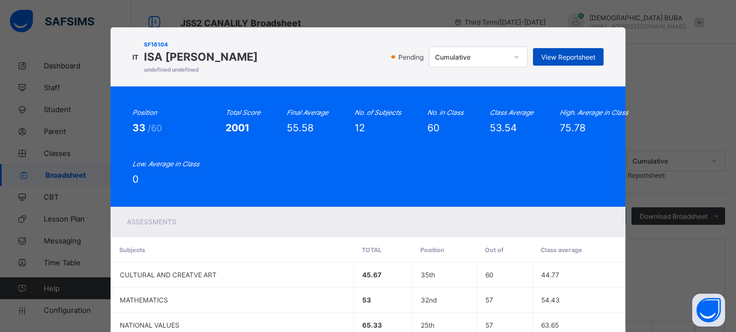
click at [564, 59] on span "View Reportsheet" at bounding box center [568, 57] width 54 height 8
click at [111, 200] on div "Position 33 /60 Total Score 2001 Final Average 55.58 No. of Subjects 12 No. in …" at bounding box center [368, 146] width 515 height 120
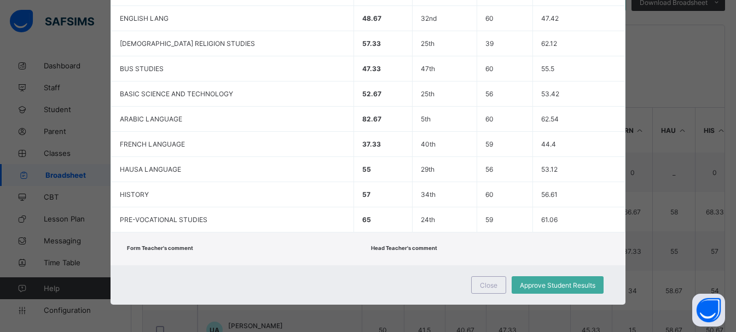
scroll to position [250, 0]
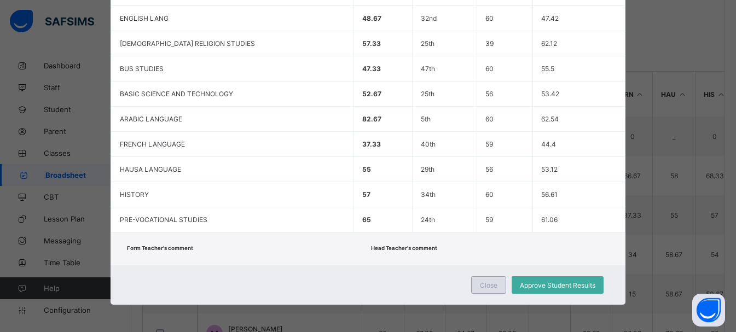
click at [497, 285] on div "Close" at bounding box center [488, 285] width 35 height 18
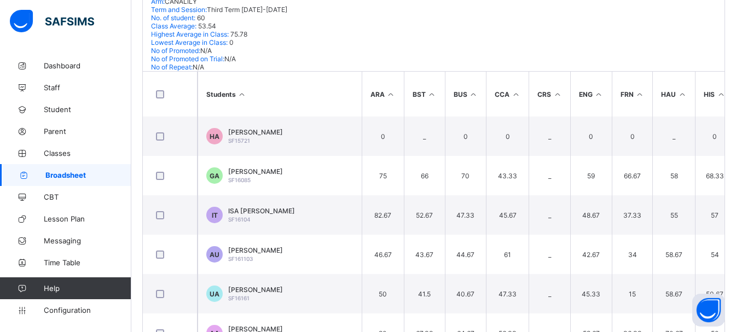
click at [137, 90] on div "Broadsheet / JSS2 CANALILY Class Arm Broadsheet Cumulative Third Term 2024-2025…" at bounding box center [433, 86] width 605 height 563
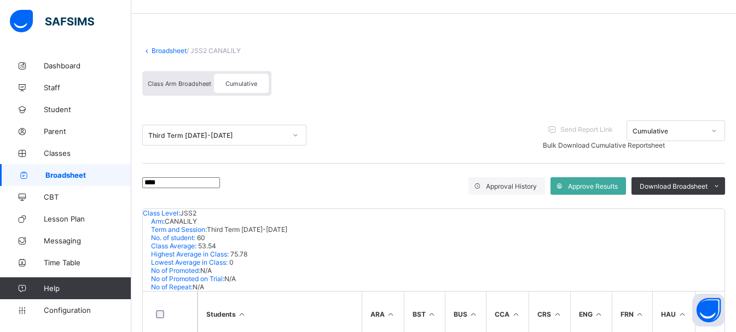
scroll to position [0, 0]
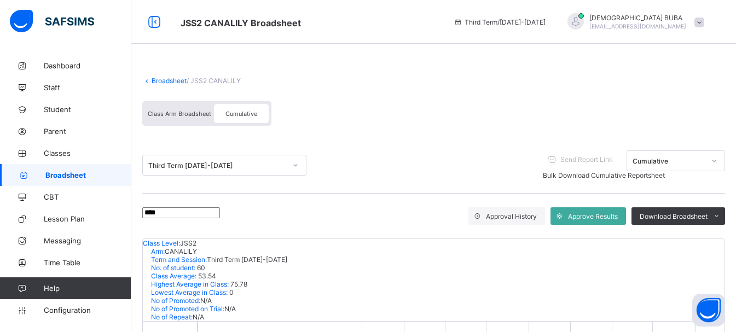
click at [178, 214] on input "****" at bounding box center [181, 212] width 78 height 11
type input "*"
click at [136, 285] on div "Broadsheet / JSS2 CANALILY Class Arm Broadsheet Cumulative Third Term 2024-2025…" at bounding box center [433, 233] width 605 height 357
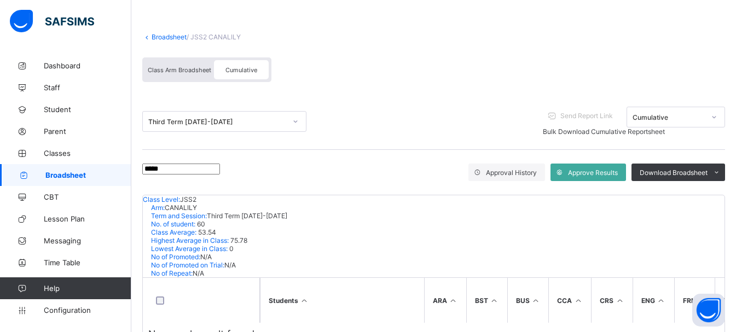
scroll to position [49, 0]
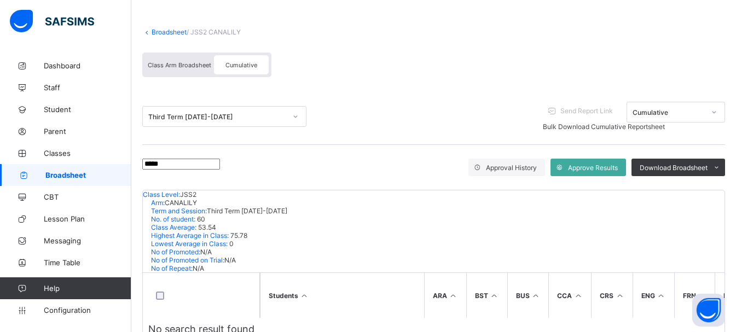
click at [173, 168] on input "*****" at bounding box center [181, 164] width 78 height 11
type input "*"
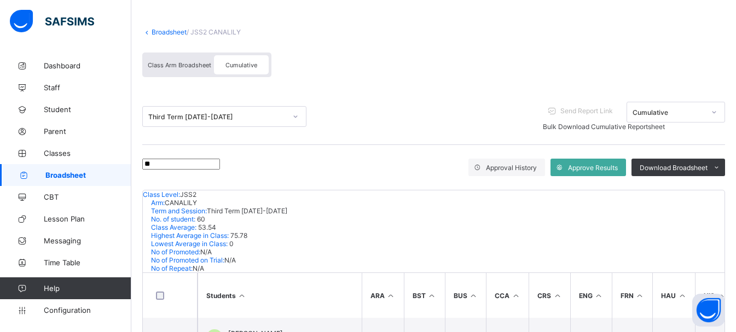
type input "*"
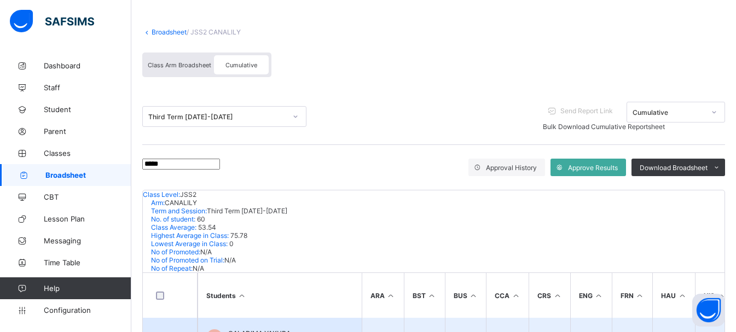
click at [266, 316] on span "GALADIMA YAKUBA" at bounding box center [259, 333] width 62 height 8
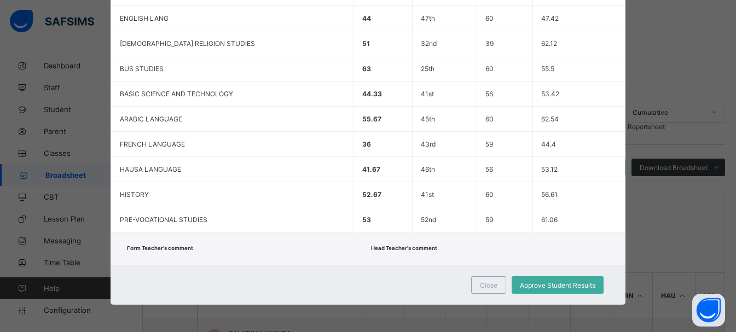
click at [494, 245] on div "Head Teacher's comment" at bounding box center [490, 249] width 239 height 11
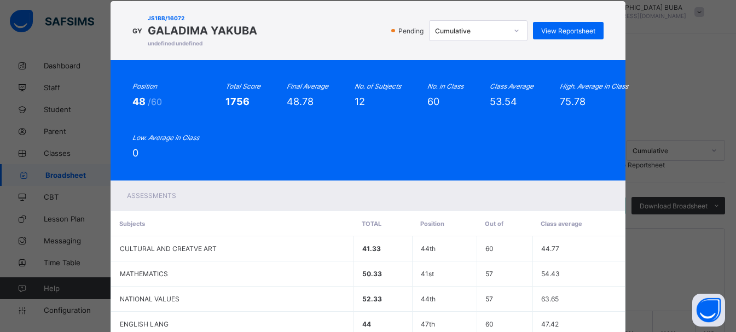
scroll to position [0, 0]
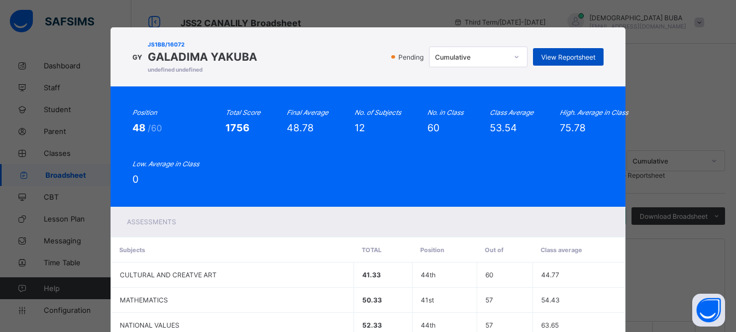
click at [564, 60] on span "View Reportsheet" at bounding box center [568, 57] width 54 height 8
click at [368, 79] on div "GY JS1BB/16072 GALADIMA YAKUBA undefined undefined Pending Cumulative View Repo…" at bounding box center [368, 56] width 515 height 59
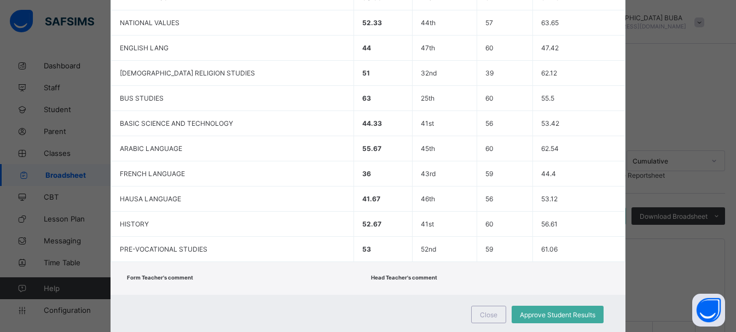
scroll to position [332, 0]
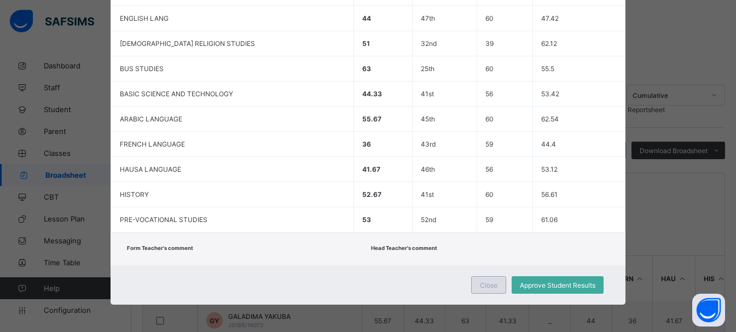
click at [489, 285] on span "Close" at bounding box center [489, 285] width 18 height 8
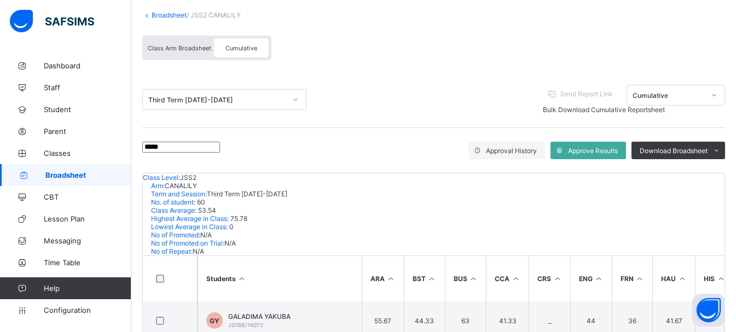
click at [176, 147] on input "*****" at bounding box center [181, 147] width 78 height 11
type input "*"
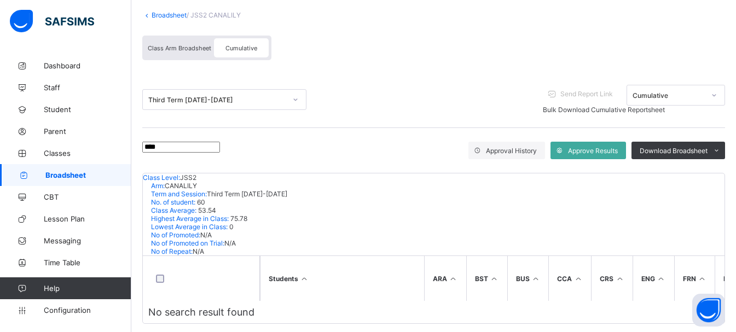
scroll to position [49, 0]
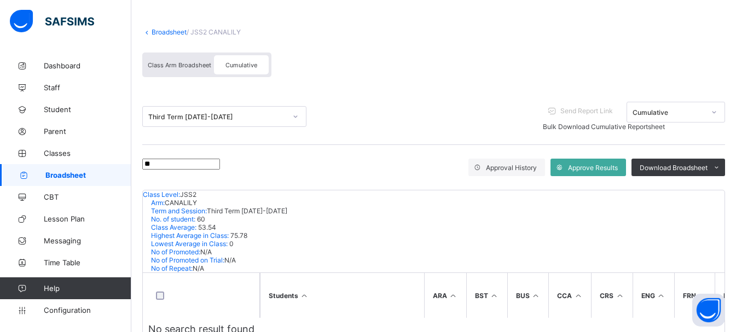
type input "*"
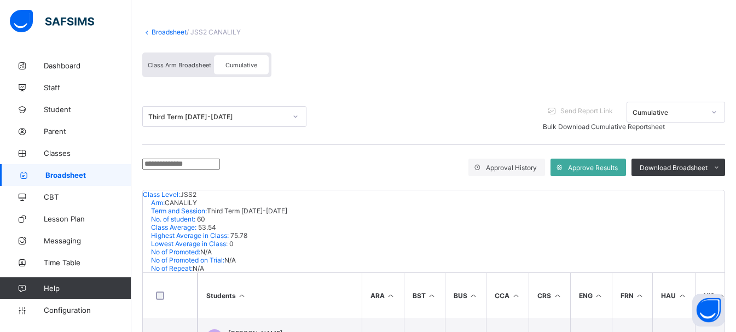
scroll to position [66, 0]
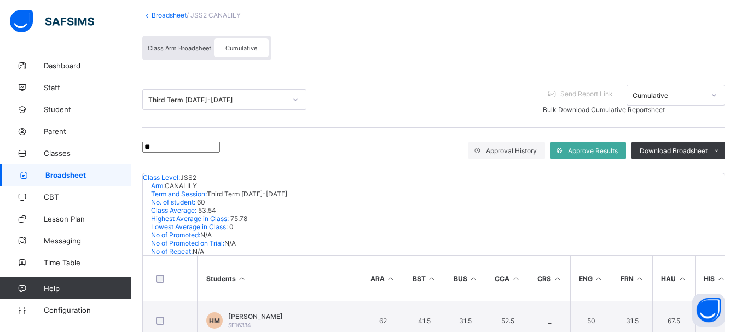
type input "*"
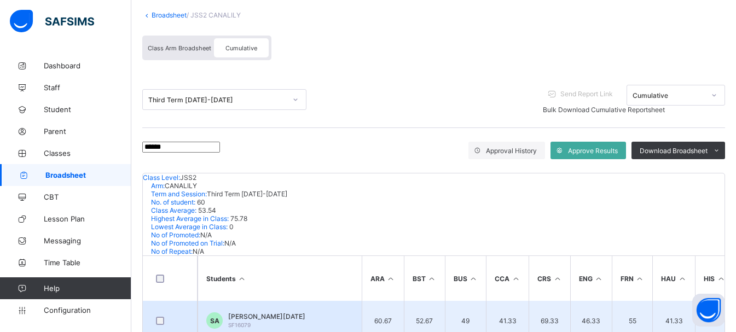
click at [269, 312] on span "STEPHEN SUNDAY ALI" at bounding box center [266, 316] width 77 height 8
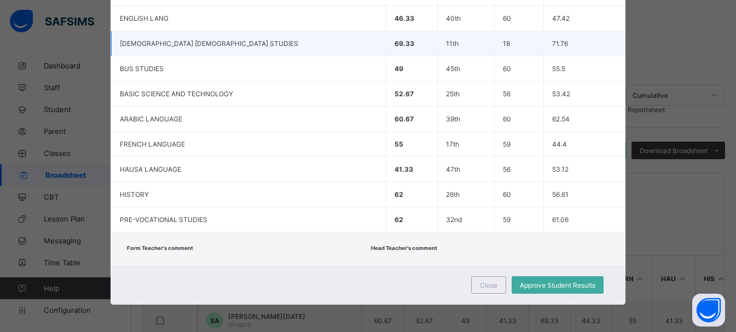
click at [564, 49] on td "71.76" at bounding box center [584, 43] width 82 height 25
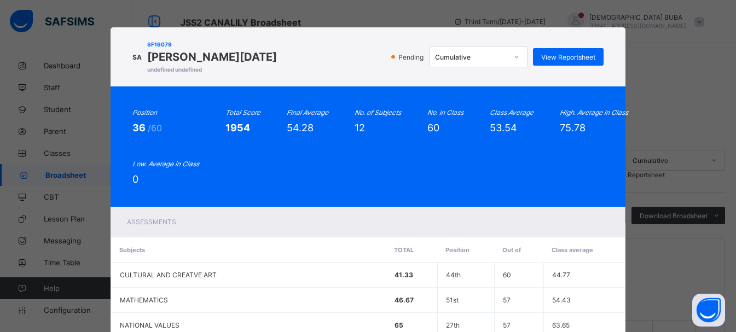
scroll to position [0, 0]
click at [564, 53] on span "View Reportsheet" at bounding box center [568, 57] width 54 height 8
click at [356, 182] on div "Position 36 /60 Total Score 1954 Final Average 54.28 No. of Subjects 12 No. in …" at bounding box center [368, 146] width 472 height 77
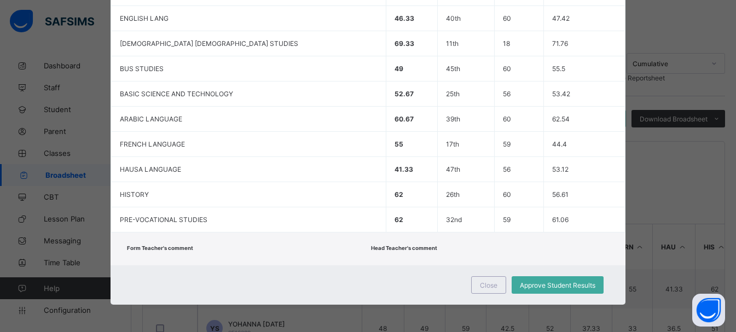
scroll to position [105, 0]
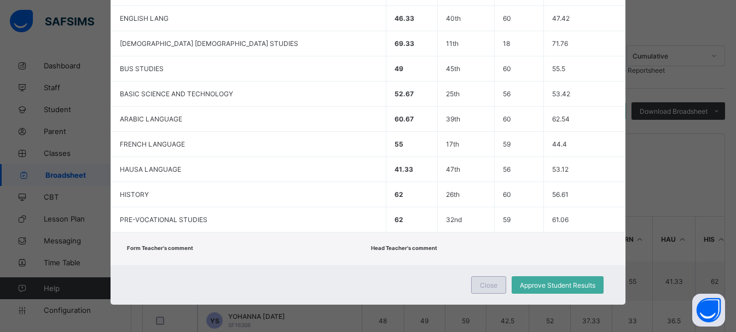
click at [491, 293] on div "Close" at bounding box center [488, 285] width 35 height 18
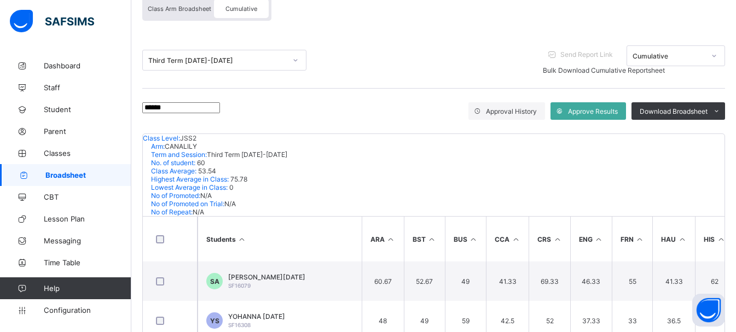
click at [321, 33] on div "Third Term 2024-2025 Send Report Link Cumulative Bulk Download Cumulative Repor…" at bounding box center [433, 60] width 583 height 57
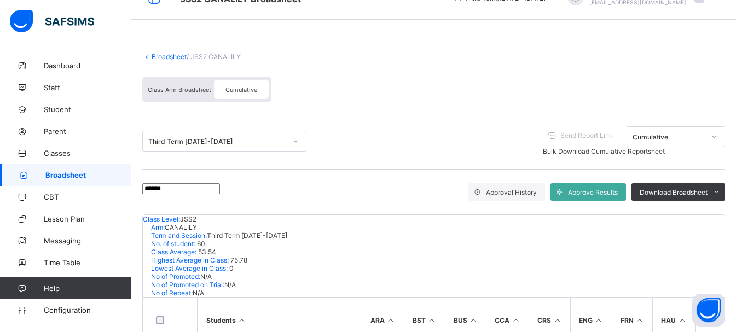
scroll to position [0, 0]
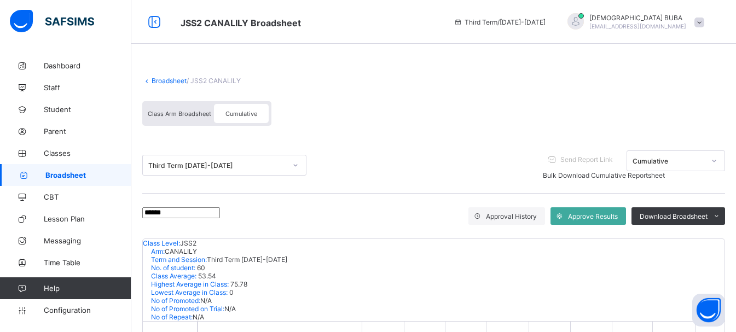
click at [182, 216] on input "******" at bounding box center [181, 212] width 78 height 11
type input "*"
click at [136, 316] on div "Broadsheet / JSS2 CANALILY Class Arm Broadsheet Cumulative Third Term 2024-2025…" at bounding box center [433, 242] width 605 height 374
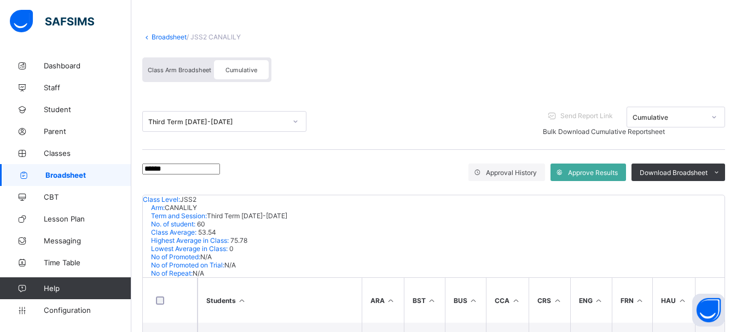
scroll to position [66, 0]
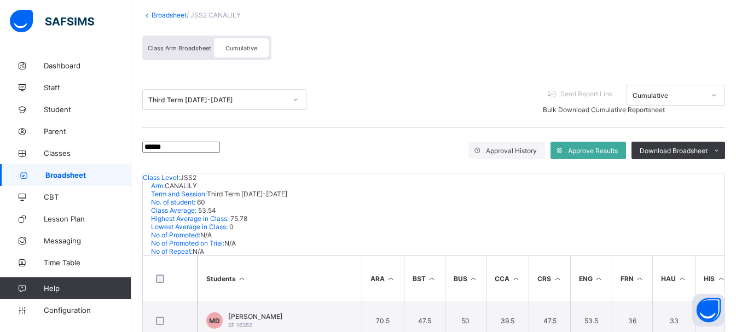
click at [179, 150] on input "******" at bounding box center [181, 147] width 78 height 11
type input "*"
click at [135, 264] on div "Broadsheet / JSS2 CANALILY Class Arm Broadsheet Cumulative Third Term 2024-2025…" at bounding box center [433, 195] width 605 height 413
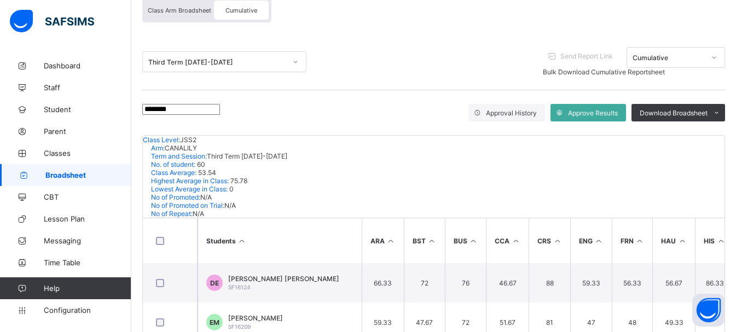
scroll to position [105, 0]
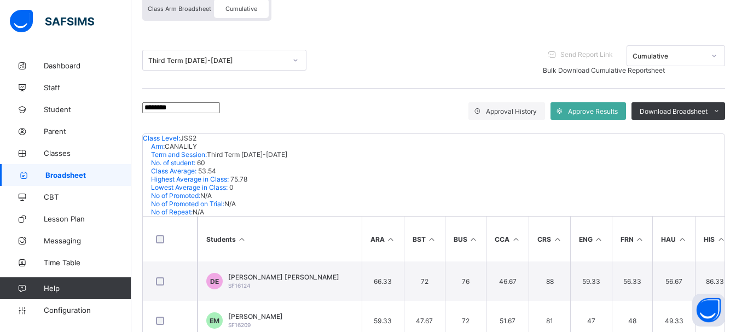
click at [196, 111] on input "********" at bounding box center [181, 107] width 78 height 11
type input "*"
click at [136, 211] on div "Broadsheet / JSS2 CANALILY Class Arm Broadsheet Cumulative Third Term 2024-2025…" at bounding box center [433, 215] width 605 height 531
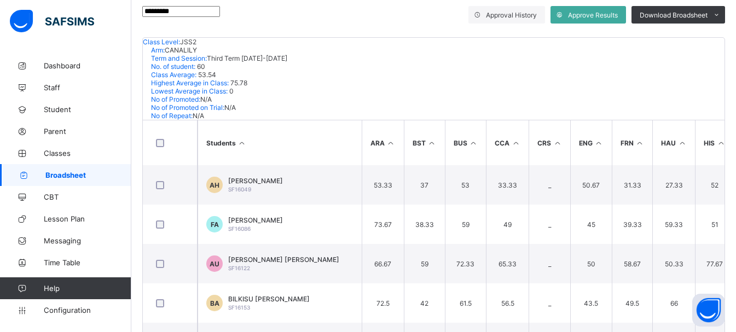
scroll to position [179, 0]
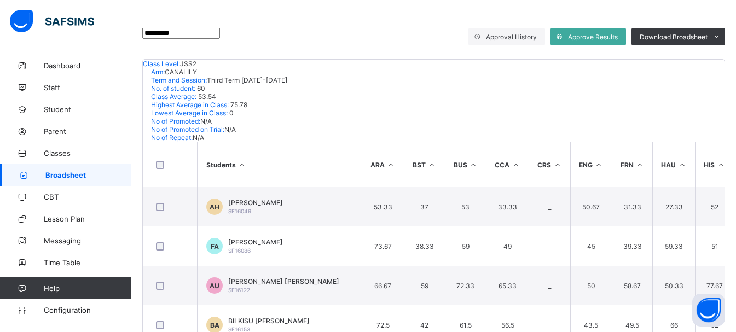
click at [192, 37] on input "*********" at bounding box center [181, 33] width 78 height 11
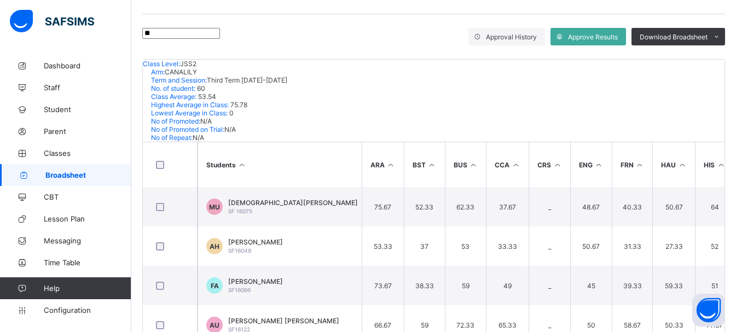
type input "*"
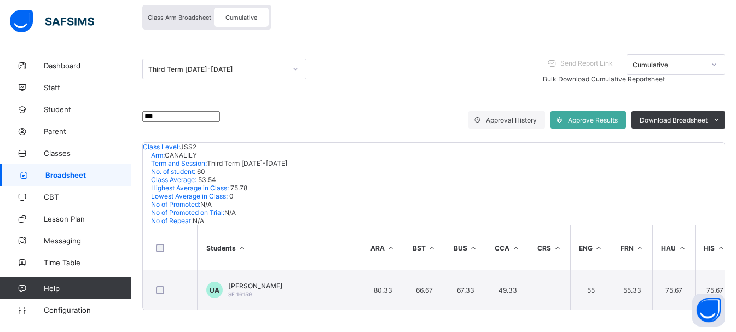
scroll to position [66, 0]
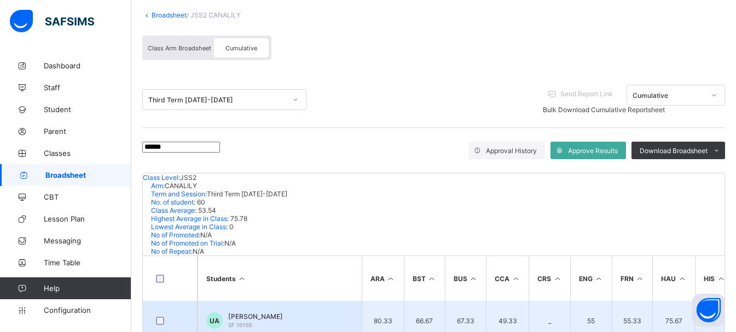
click at [273, 312] on span "UMAR MUHAMMAD ASHGAR" at bounding box center [255, 316] width 55 height 8
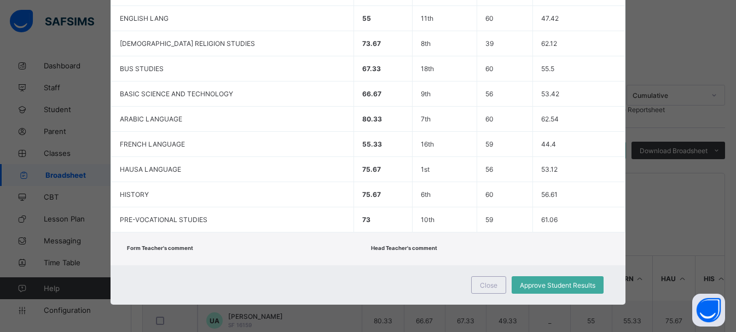
click at [477, 250] on div "Head Teacher's comment" at bounding box center [490, 249] width 239 height 11
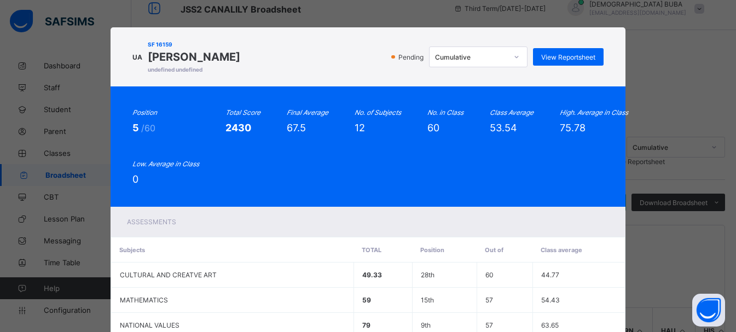
scroll to position [0, 0]
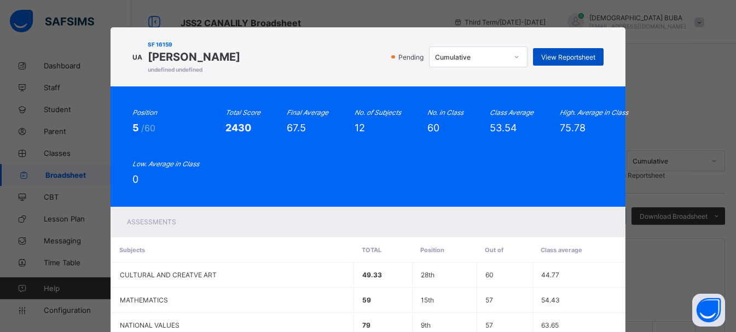
click at [564, 55] on span "View Reportsheet" at bounding box center [568, 57] width 54 height 8
click at [378, 71] on div "UA SF 16159 UMAR MUHAMMAD ASHGAR undefined undefined Pending Cumulative View Re…" at bounding box center [368, 56] width 472 height 37
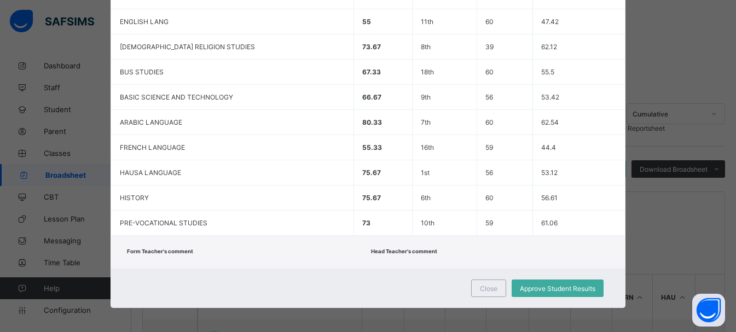
scroll to position [332, 0]
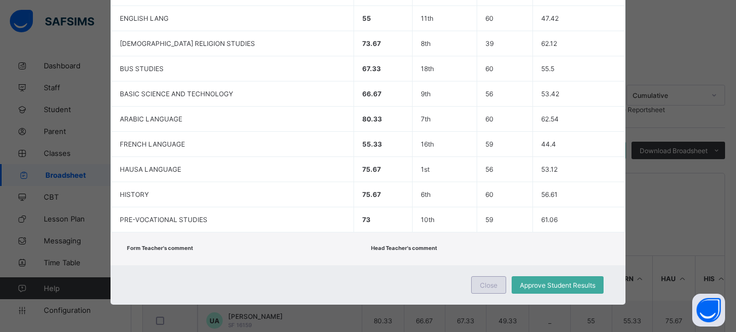
click at [487, 286] on span "Close" at bounding box center [489, 285] width 18 height 8
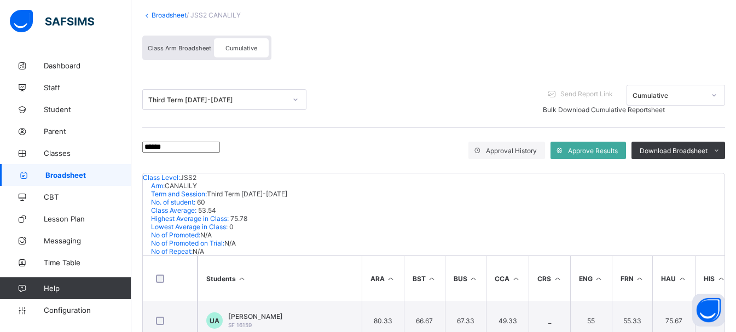
click at [188, 149] on input "******" at bounding box center [181, 147] width 78 height 11
type input "*"
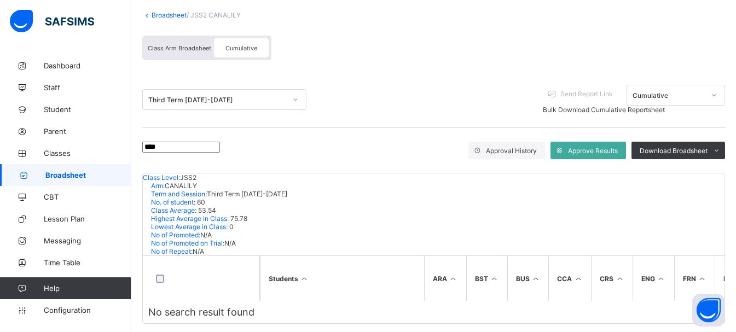
scroll to position [49, 0]
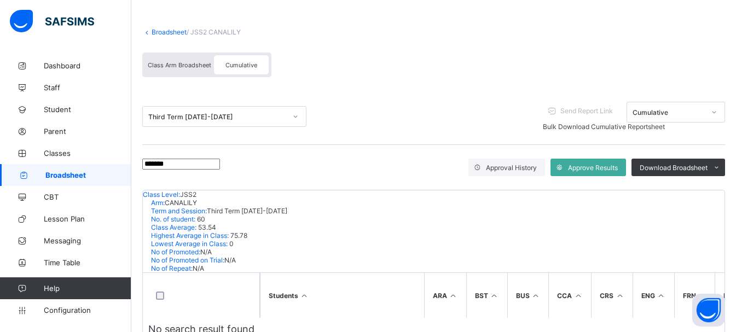
click at [136, 238] on div "Broadsheet / JSS2 CANALILY Class Arm Broadsheet Cumulative Third Term 2024-2025…" at bounding box center [433, 184] width 605 height 357
click at [195, 170] on input "*******" at bounding box center [181, 164] width 78 height 11
type input "*"
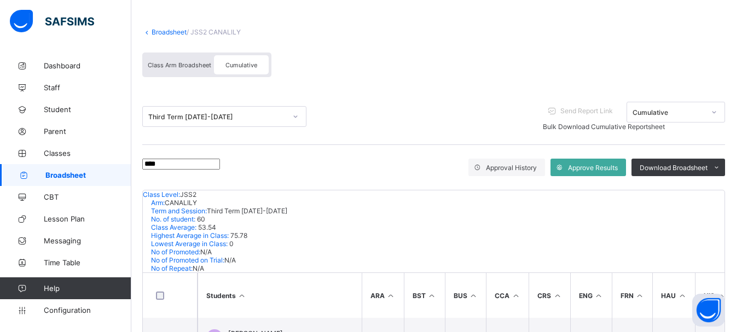
click at [139, 253] on div "Broadsheet / JSS2 CANALILY Class Arm Broadsheet Cumulative Third Term 2024-2025…" at bounding box center [433, 287] width 605 height 563
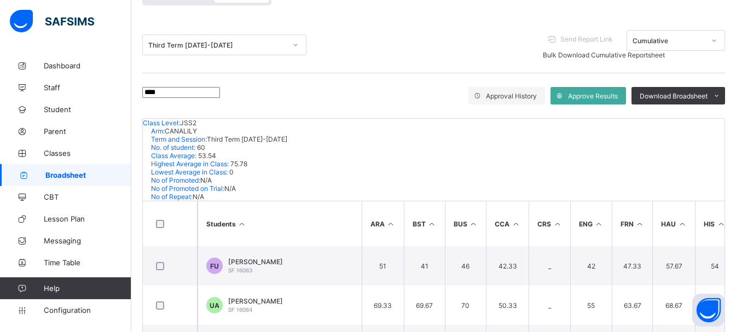
scroll to position [119, 0]
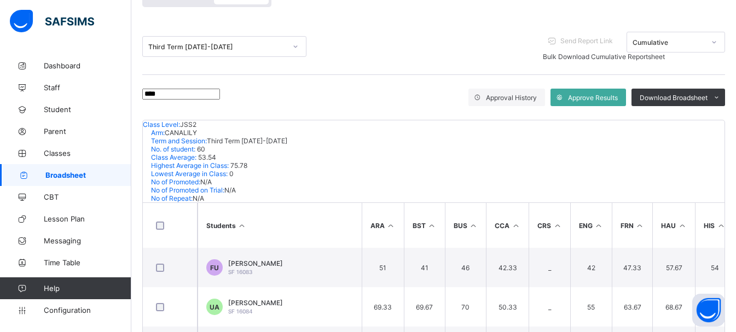
click at [187, 99] on input "****" at bounding box center [181, 94] width 78 height 11
type input "*"
click at [147, 203] on th at bounding box center [170, 225] width 55 height 45
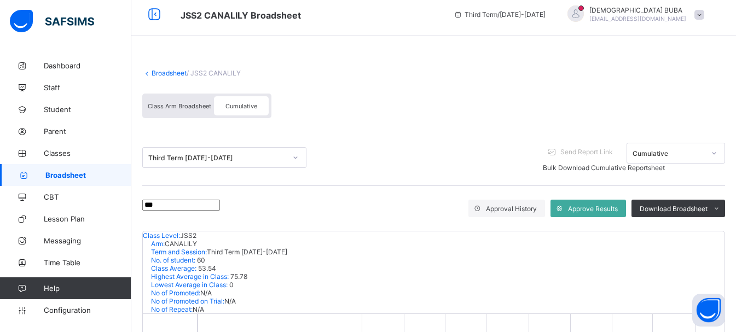
scroll to position [0, 0]
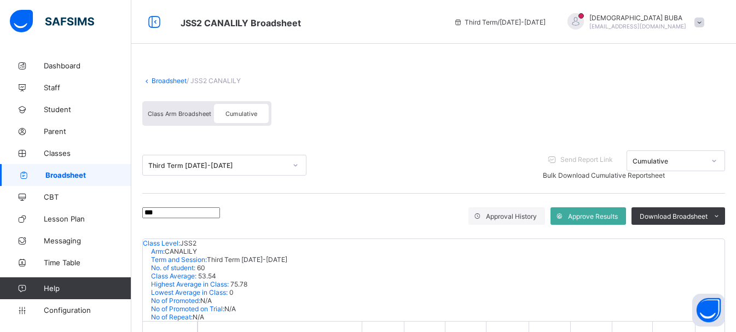
click at [160, 217] on input "***" at bounding box center [181, 212] width 78 height 11
type input "******"
click at [138, 271] on div "Broadsheet / JSS2 CANALILY Class Arm Broadsheet Cumulative Third Term 2024-2025…" at bounding box center [433, 242] width 605 height 374
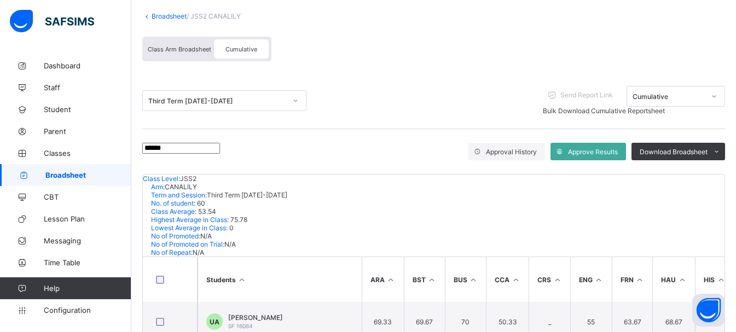
scroll to position [66, 0]
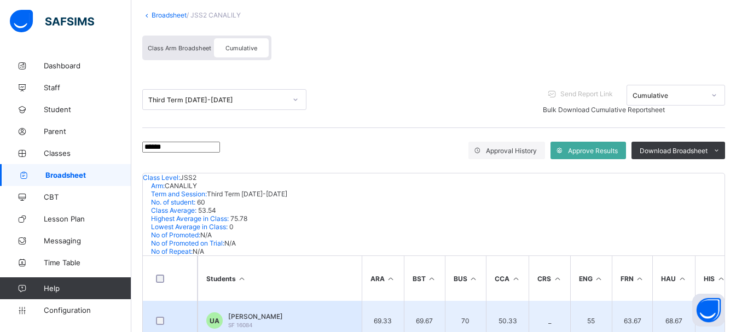
click at [259, 312] on span "[PERSON_NAME]" at bounding box center [255, 316] width 55 height 8
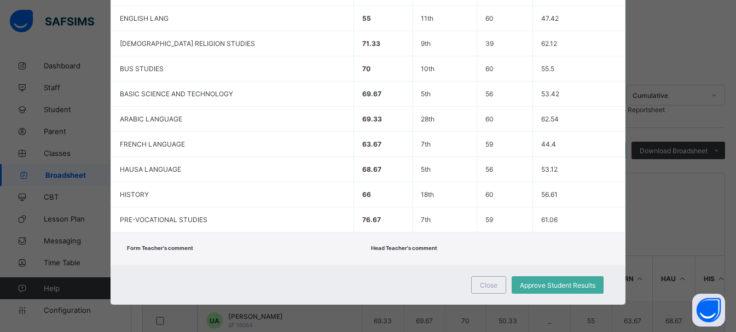
click at [355, 272] on div "Close Approve Student Results" at bounding box center [368, 284] width 515 height 39
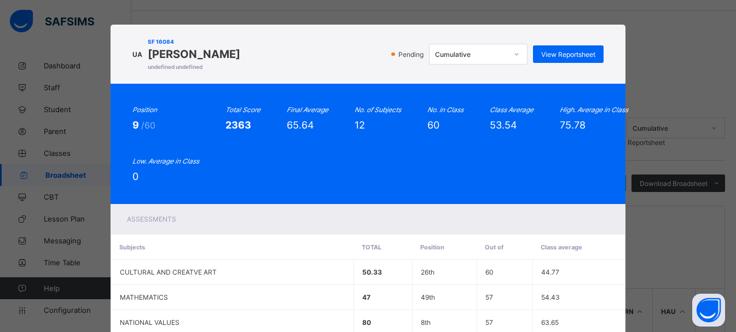
scroll to position [22, 0]
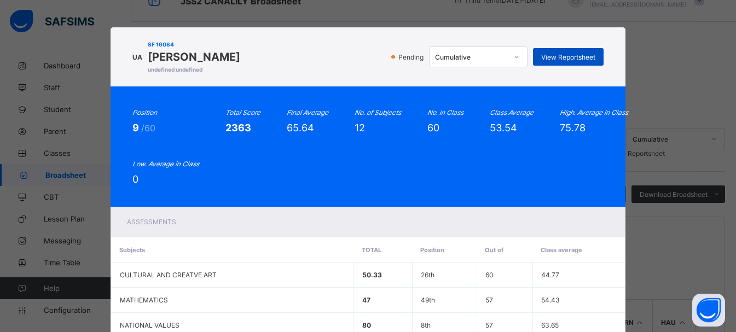
click at [548, 58] on span "View Reportsheet" at bounding box center [568, 57] width 54 height 8
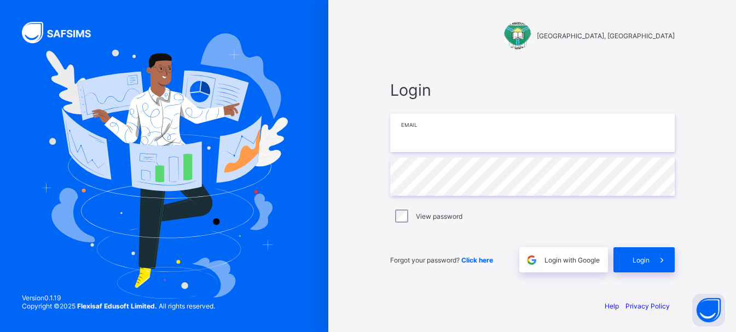
type input "**********"
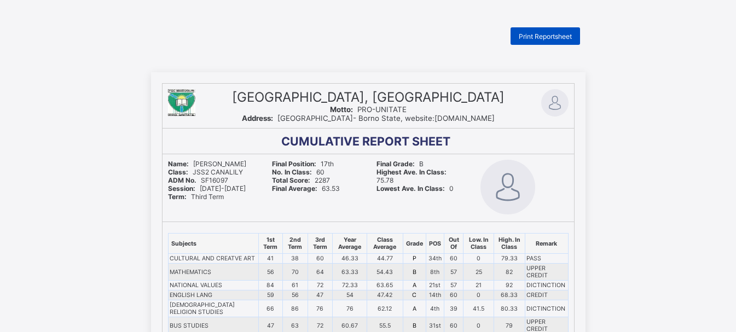
click at [540, 39] on span "Print Reportsheet" at bounding box center [545, 36] width 53 height 8
click at [552, 36] on span "Print Reportsheet" at bounding box center [545, 36] width 53 height 8
click at [546, 40] on span "Print Reportsheet" at bounding box center [545, 36] width 53 height 8
click at [550, 38] on span "Print Reportsheet" at bounding box center [545, 36] width 53 height 8
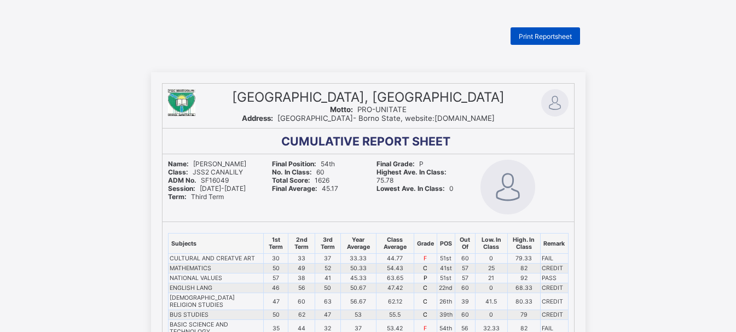
click at [554, 40] on span "Print Reportsheet" at bounding box center [545, 36] width 53 height 8
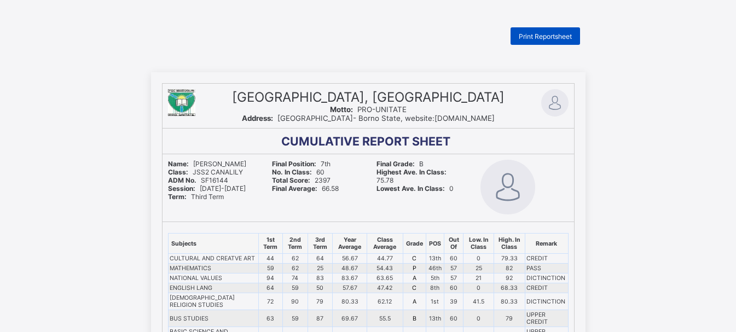
click at [534, 38] on span "Print Reportsheet" at bounding box center [545, 36] width 53 height 8
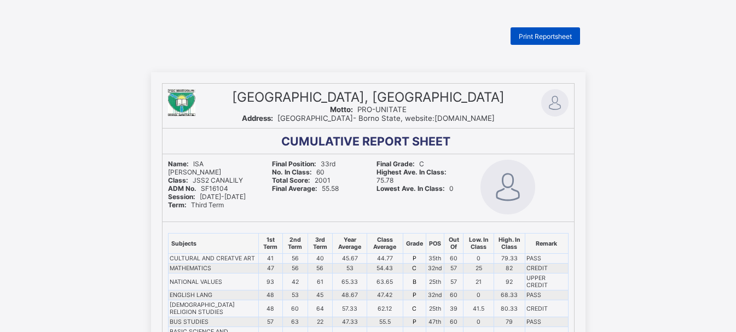
click at [549, 39] on span "Print Reportsheet" at bounding box center [545, 36] width 53 height 8
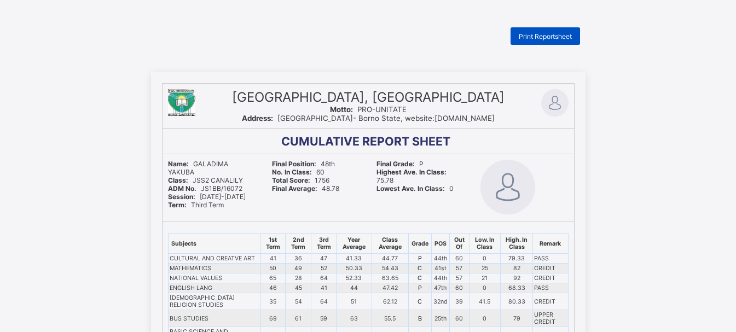
click at [550, 41] on div "Print Reportsheet" at bounding box center [545, 36] width 69 height 18
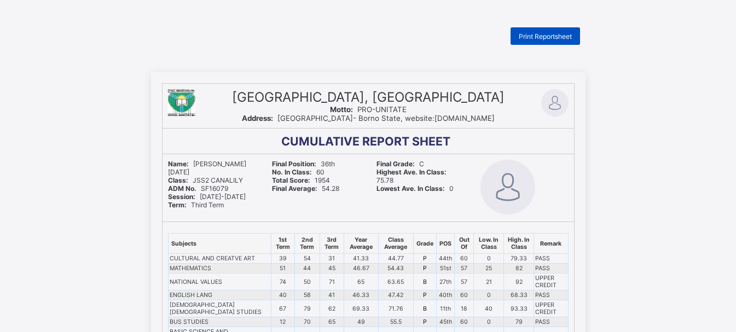
click at [558, 37] on span "Print Reportsheet" at bounding box center [545, 36] width 53 height 8
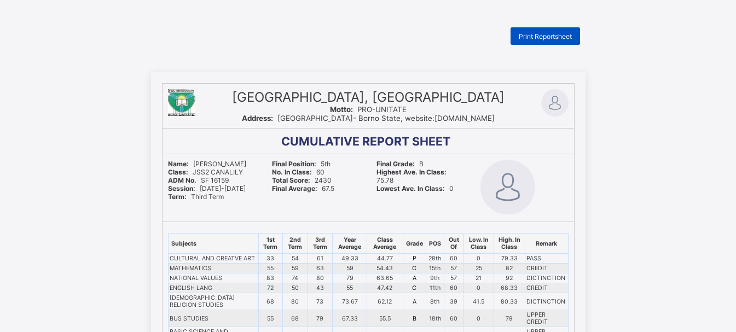
click at [549, 37] on span "Print Reportsheet" at bounding box center [545, 36] width 53 height 8
